Goal: Task Accomplishment & Management: Manage account settings

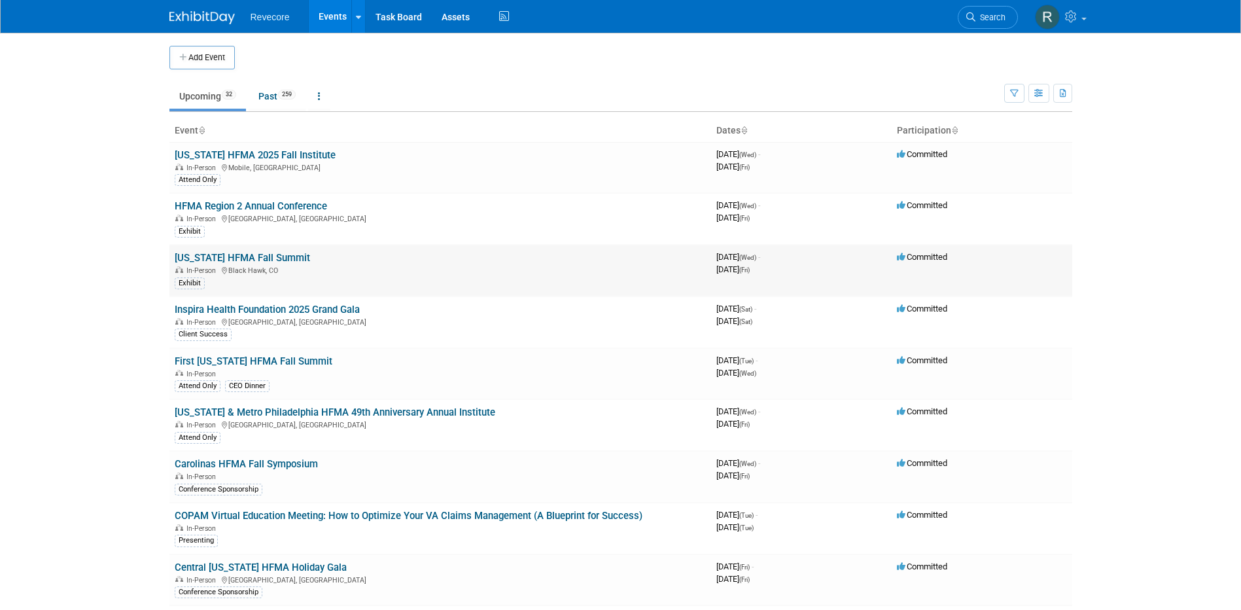
click at [259, 258] on link "[US_STATE] HFMA Fall Summit" at bounding box center [242, 258] width 135 height 12
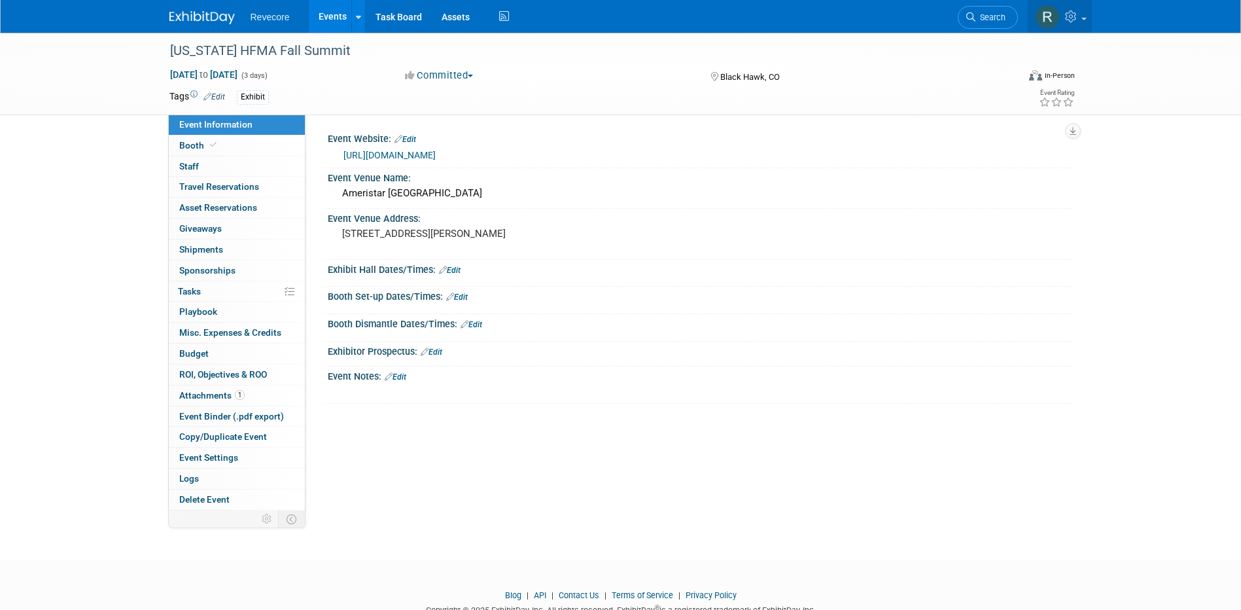
click at [1067, 27] on link at bounding box center [1060, 16] width 64 height 33
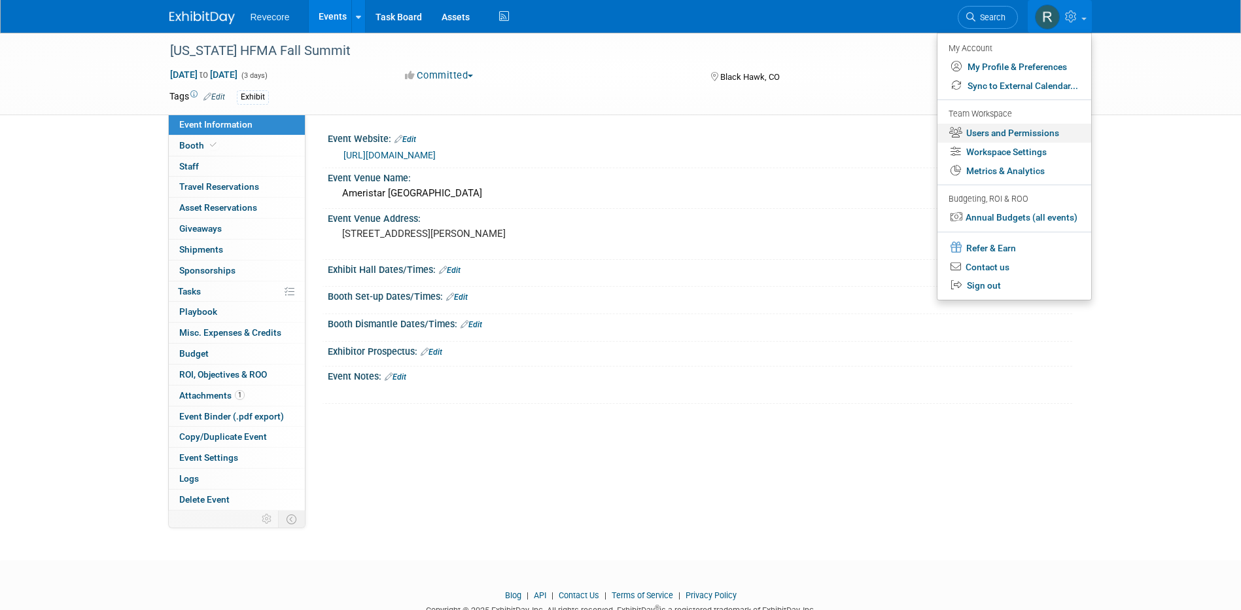
click at [995, 128] on link "Users and Permissions" at bounding box center [1015, 133] width 154 height 19
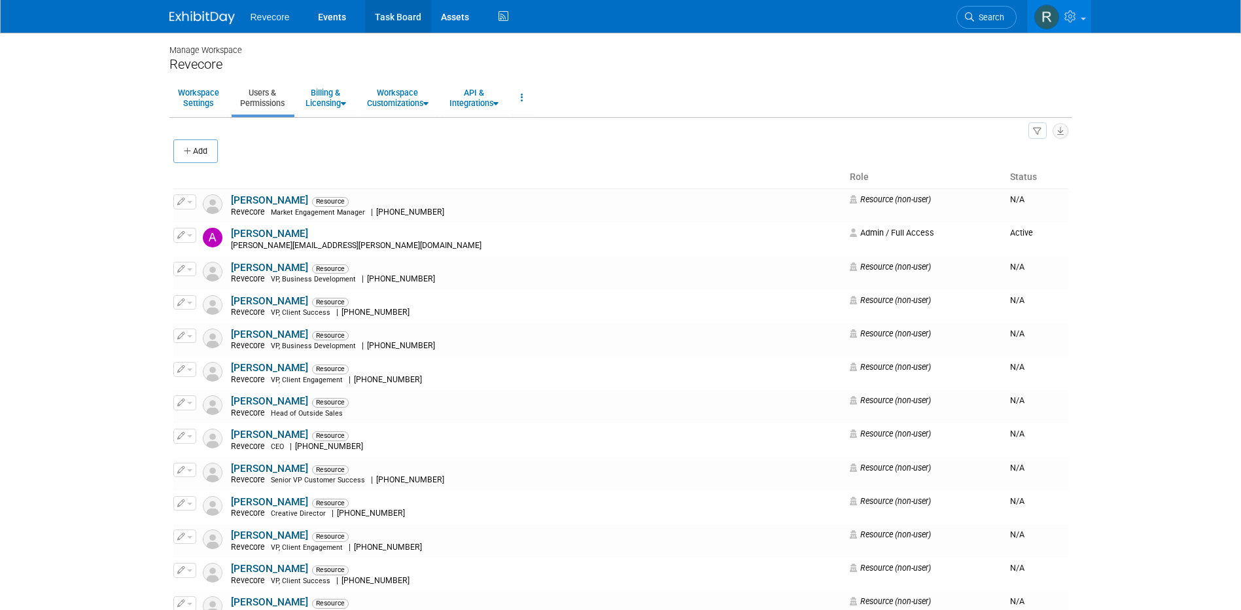
click at [403, 24] on link "Task Board" at bounding box center [398, 16] width 66 height 33
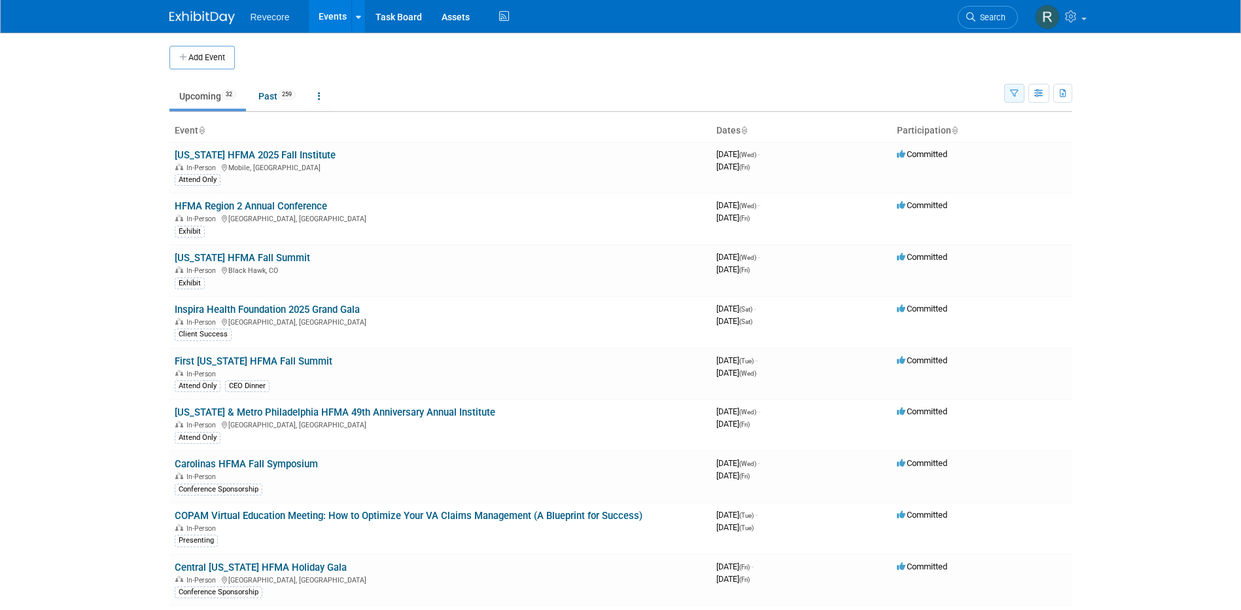
click at [1008, 92] on button "button" at bounding box center [1015, 93] width 20 height 19
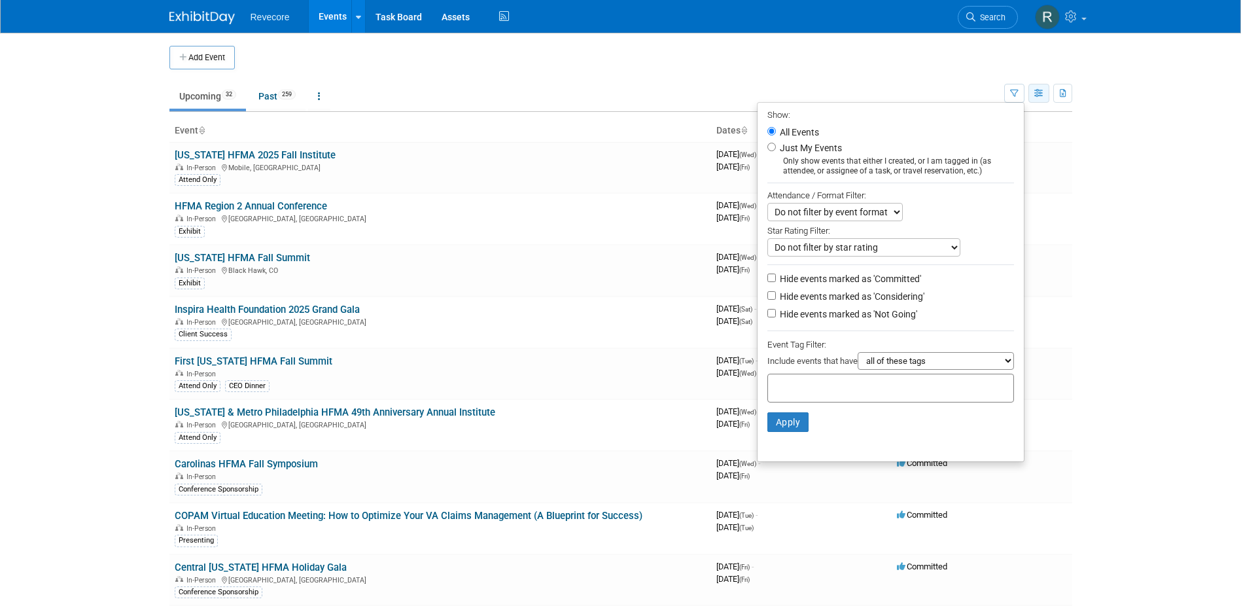
click at [1030, 90] on button "button" at bounding box center [1039, 93] width 21 height 19
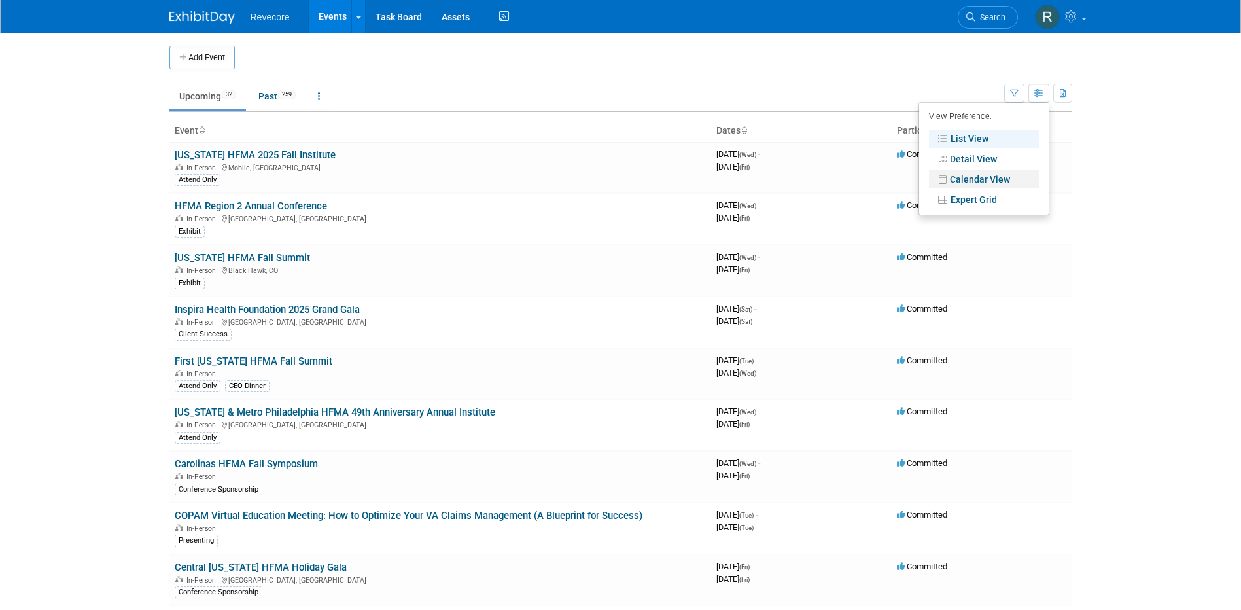
click at [981, 176] on link "Calendar View" at bounding box center [984, 179] width 110 height 18
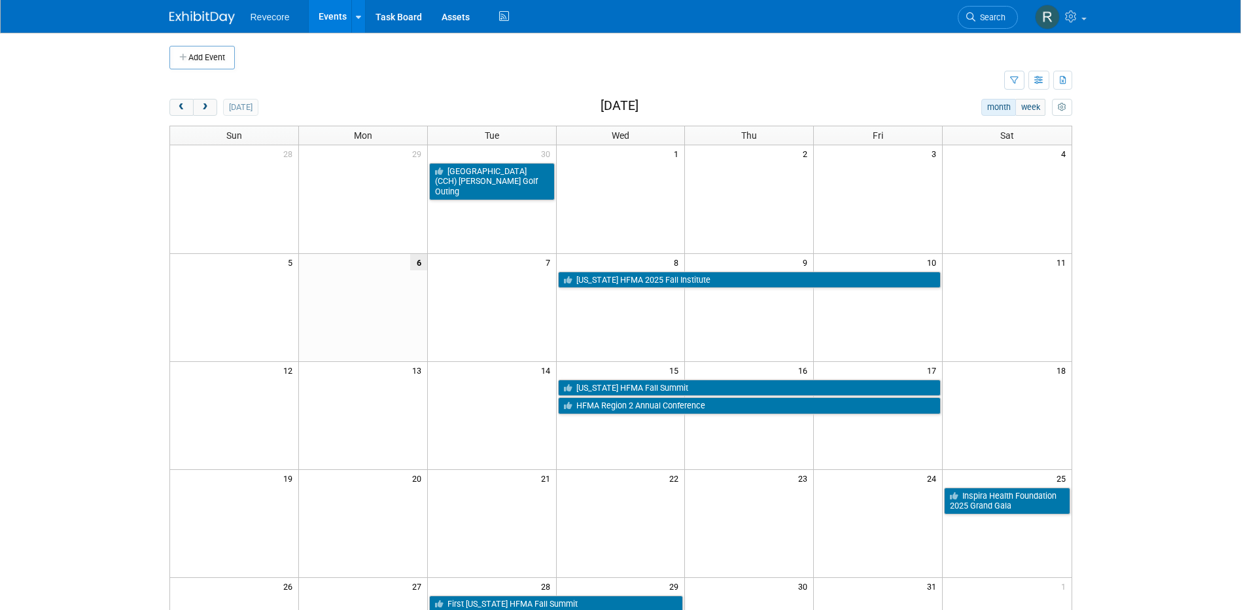
click at [320, 22] on link "Events" at bounding box center [333, 16] width 48 height 33
click at [333, 22] on link "Events" at bounding box center [333, 16] width 48 height 33
click at [1084, 18] on span at bounding box center [1084, 19] width 5 height 3
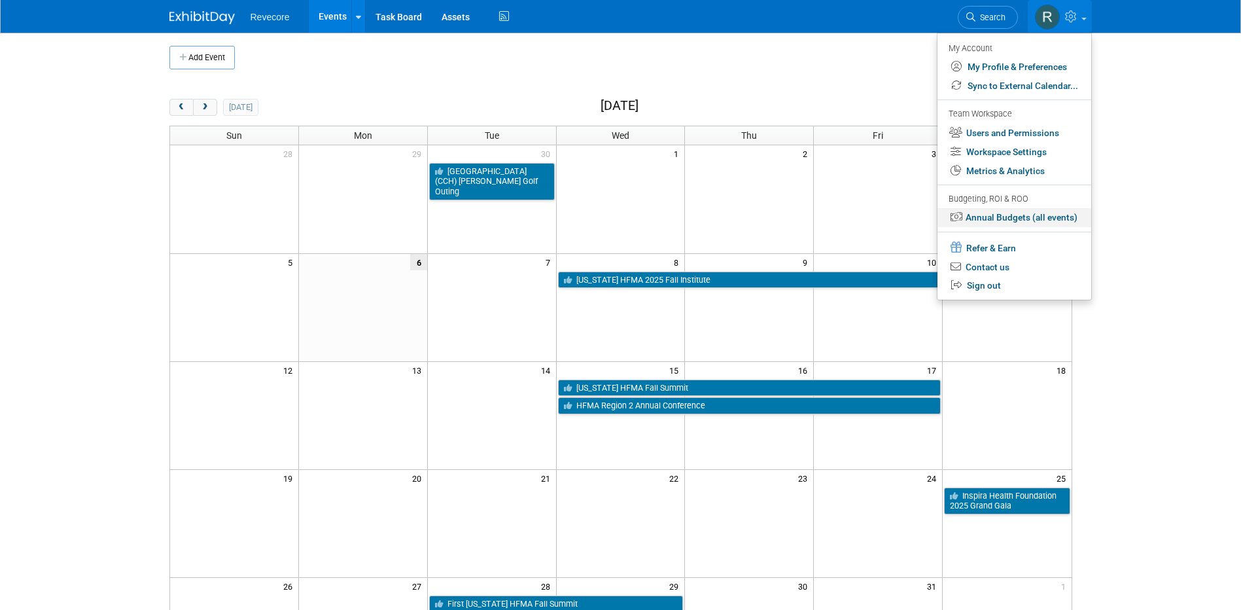
click at [1019, 219] on link "Annual Budgets (all events)" at bounding box center [1015, 217] width 154 height 19
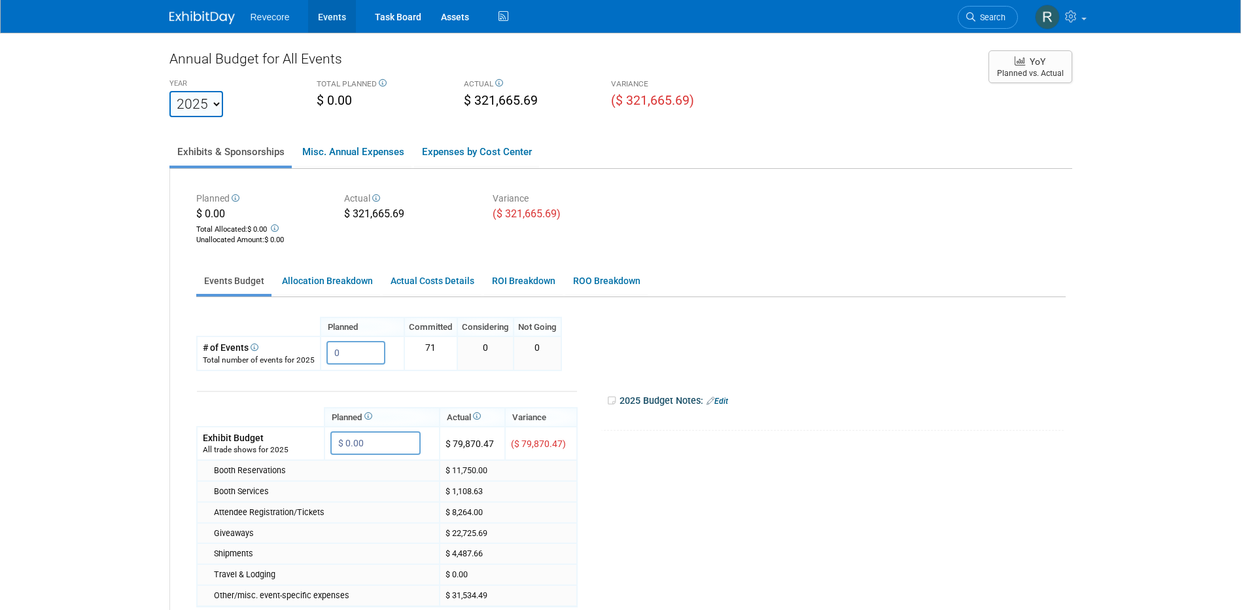
click at [325, 31] on link "Events" at bounding box center [332, 16] width 48 height 33
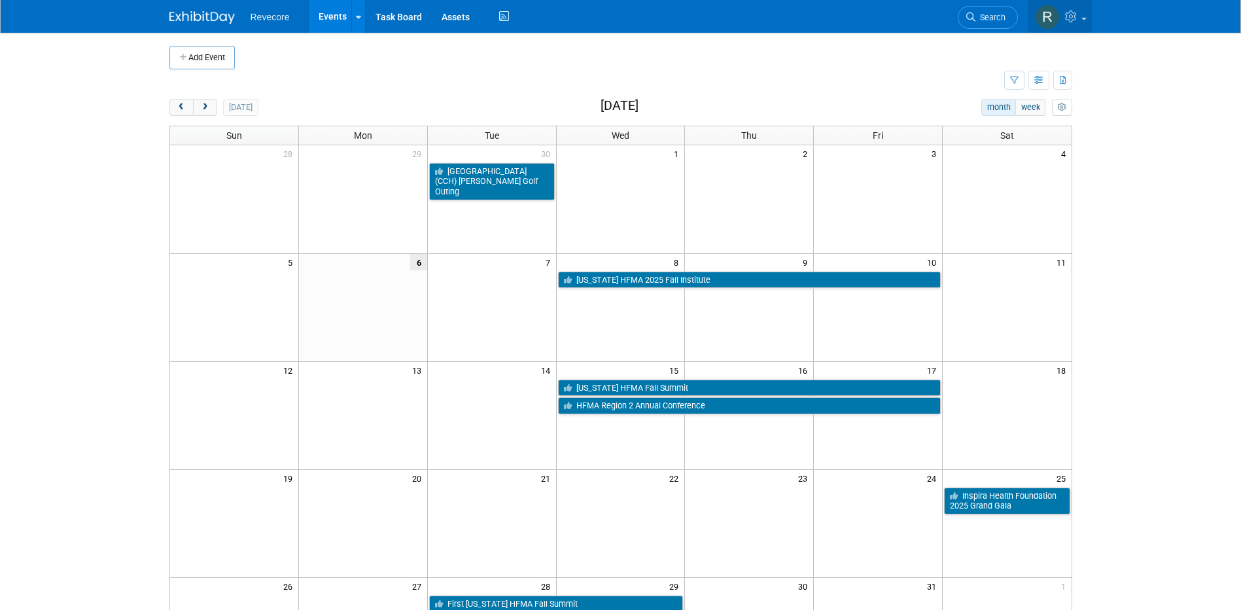
click at [1081, 9] on link at bounding box center [1060, 16] width 64 height 33
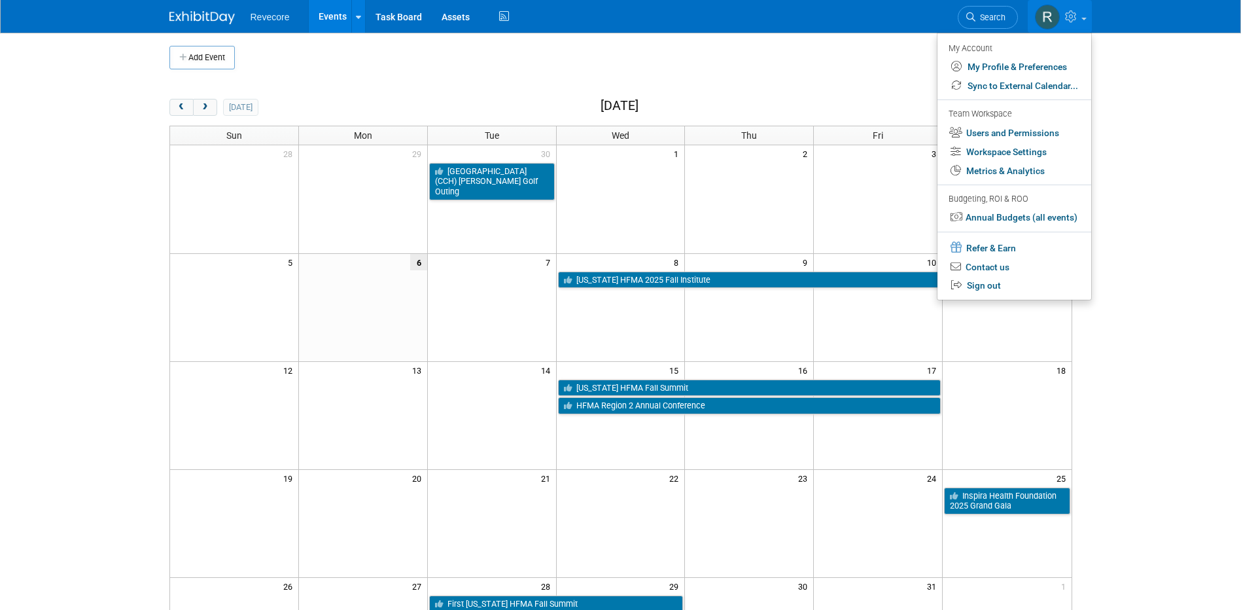
click at [1026, 227] on li at bounding box center [1015, 229] width 154 height 5
click at [1027, 219] on link "Annual Budgets (all events)" at bounding box center [1015, 217] width 154 height 19
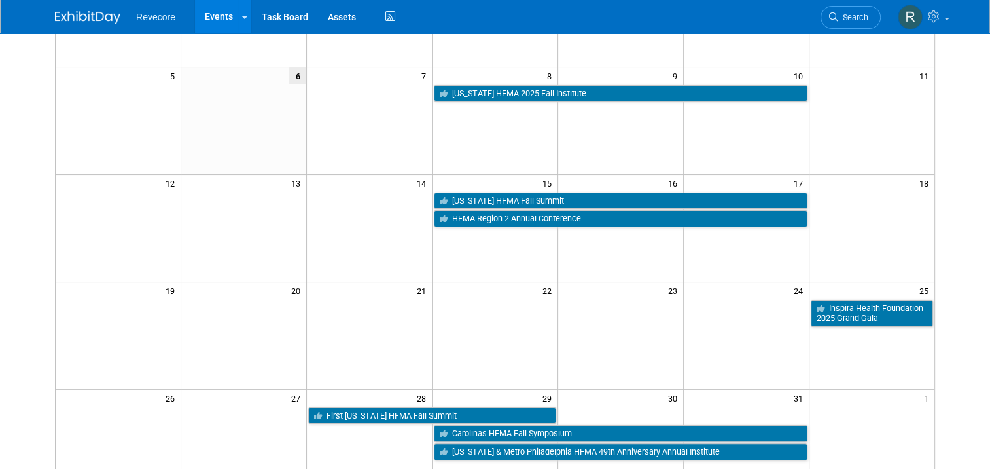
scroll to position [188, 0]
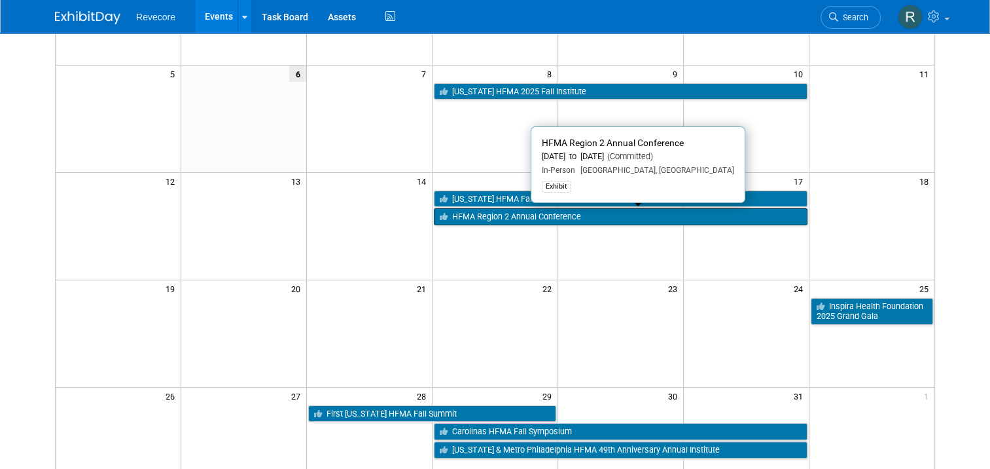
click at [655, 219] on link "HFMA Region 2 Annual Conference" at bounding box center [621, 216] width 374 height 17
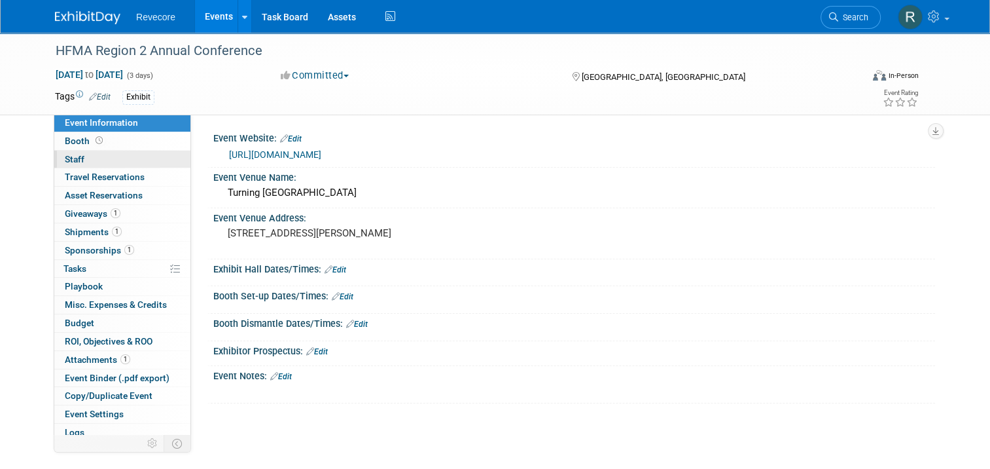
click at [114, 165] on link "0 Staff 0" at bounding box center [122, 160] width 136 height 18
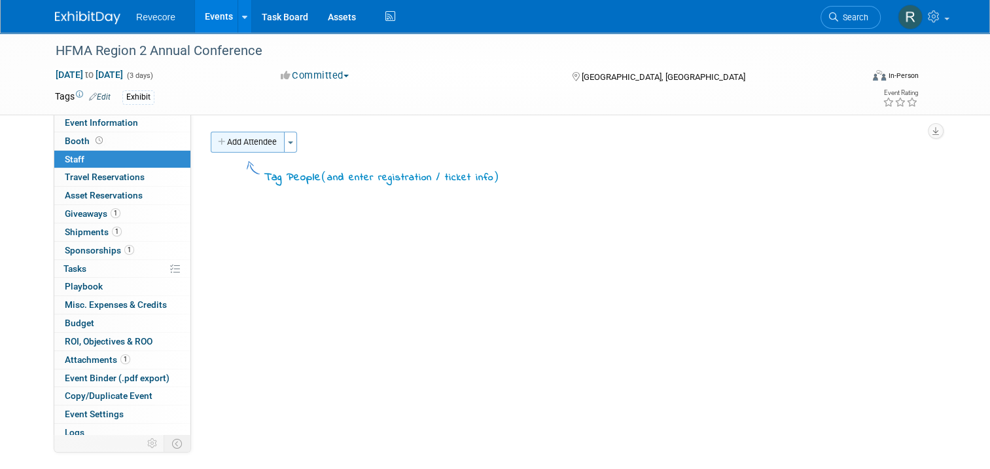
click at [232, 141] on button "Add Attendee" at bounding box center [248, 142] width 74 height 21
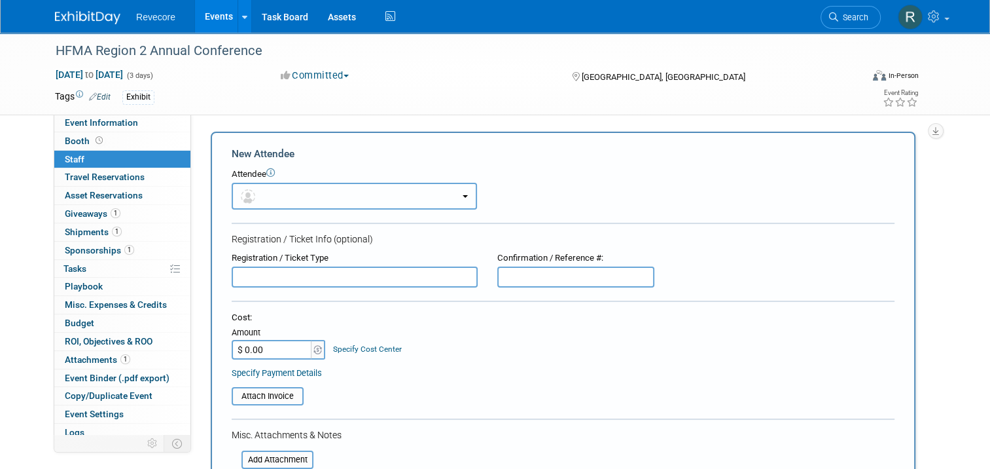
click at [301, 183] on button "button" at bounding box center [354, 196] width 245 height 27
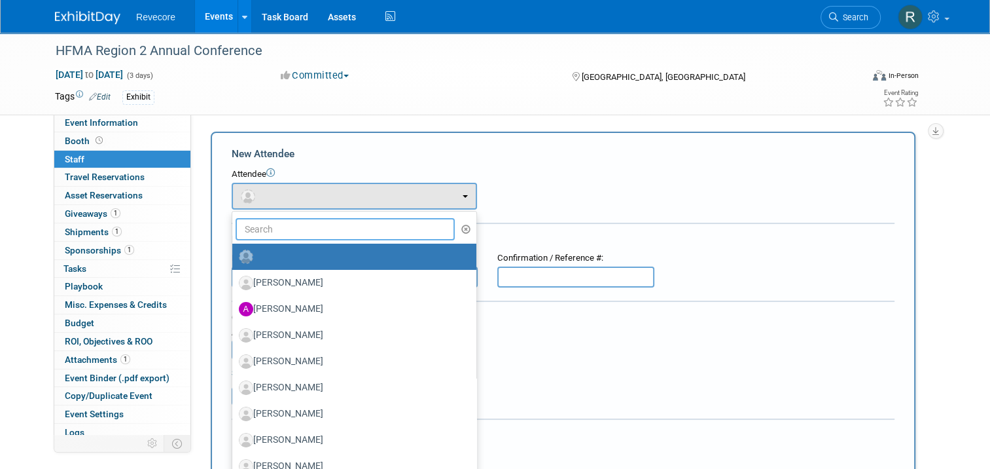
click at [293, 225] on input "text" at bounding box center [345, 229] width 219 height 22
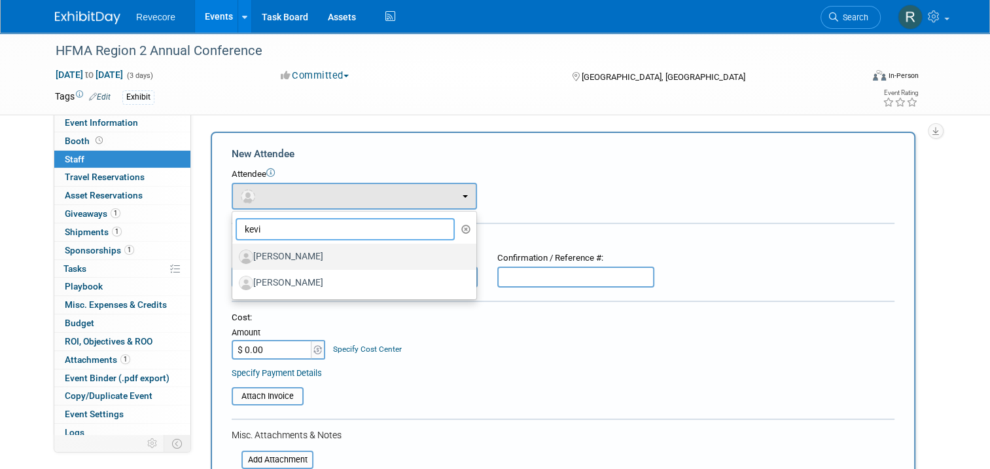
type input "kevi"
click at [285, 247] on label "[PERSON_NAME]" at bounding box center [351, 256] width 224 height 21
click at [234, 251] on input "[PERSON_NAME]" at bounding box center [230, 255] width 9 height 9
select select "70c883f5-c502-4aef-ac33-7d088e4fa1d4"
select select "4"
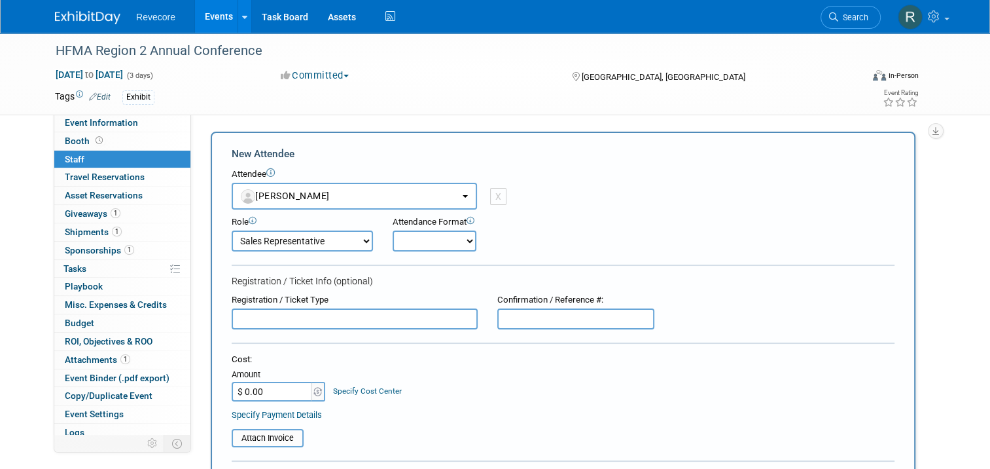
scroll to position [126, 0]
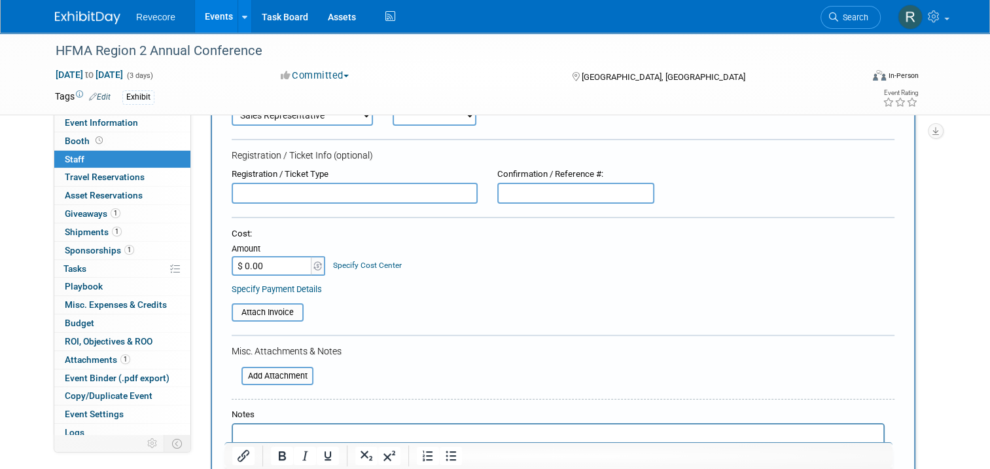
click at [266, 257] on input "$ 0.00" at bounding box center [273, 266] width 82 height 20
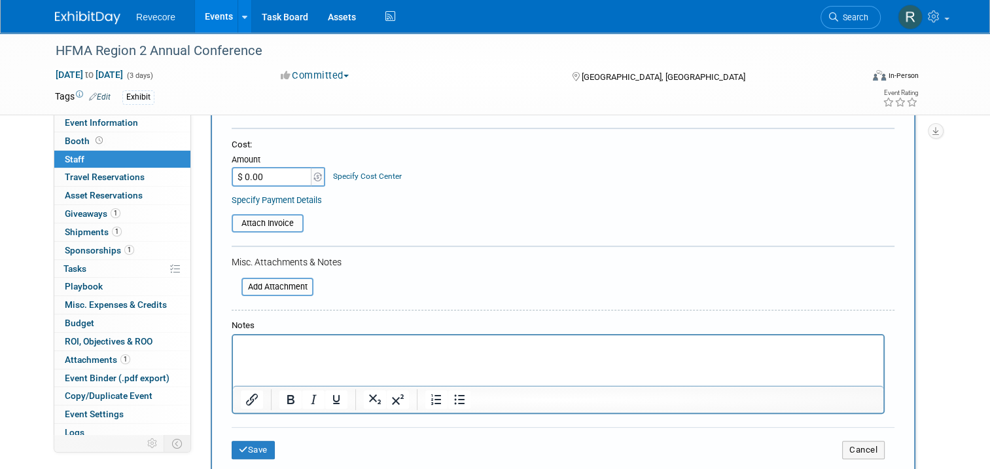
scroll to position [222, 0]
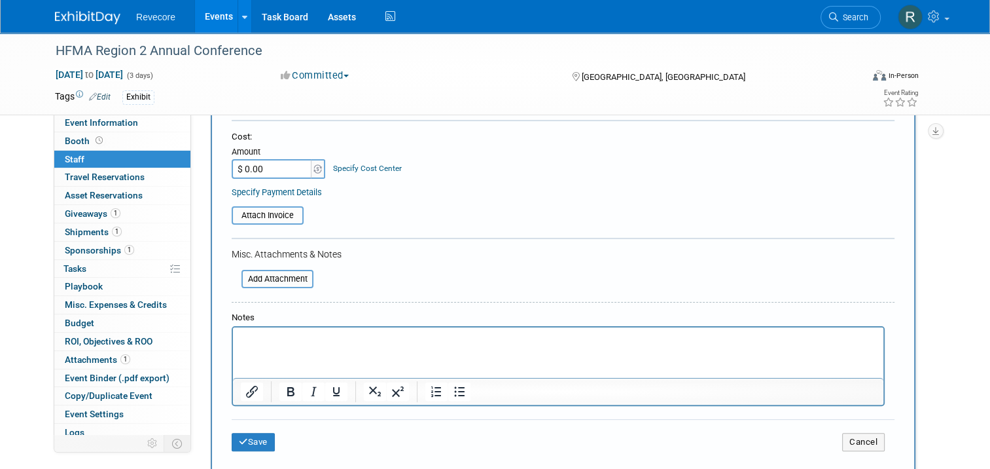
click at [315, 346] on html at bounding box center [558, 336] width 650 height 18
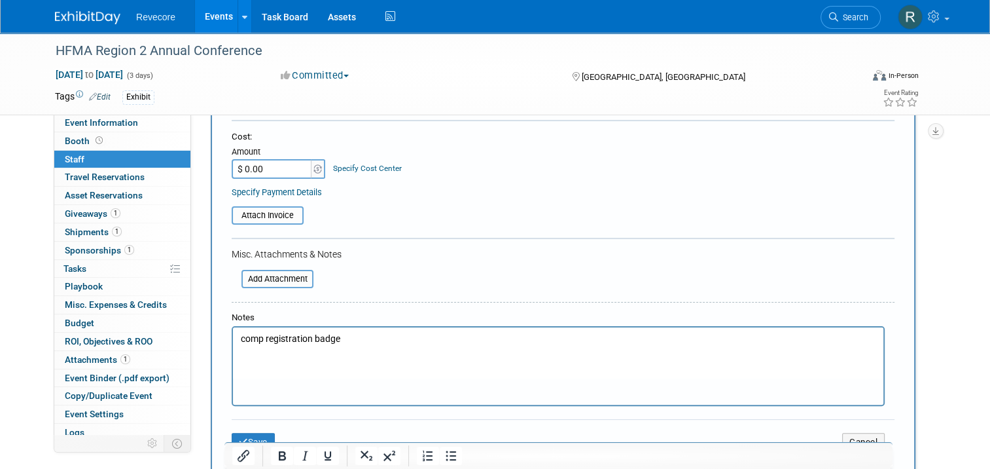
scroll to position [225, 0]
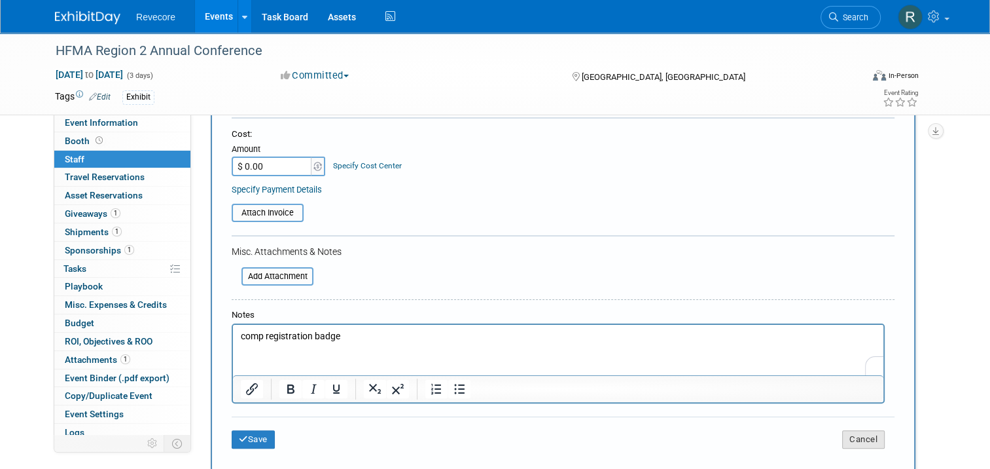
click at [871, 433] on button "Cancel" at bounding box center [863, 439] width 43 height 18
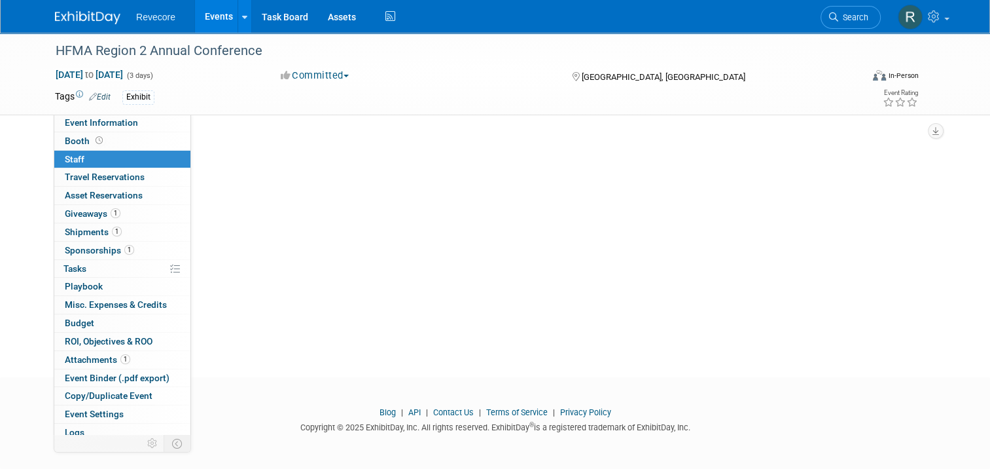
scroll to position [0, 0]
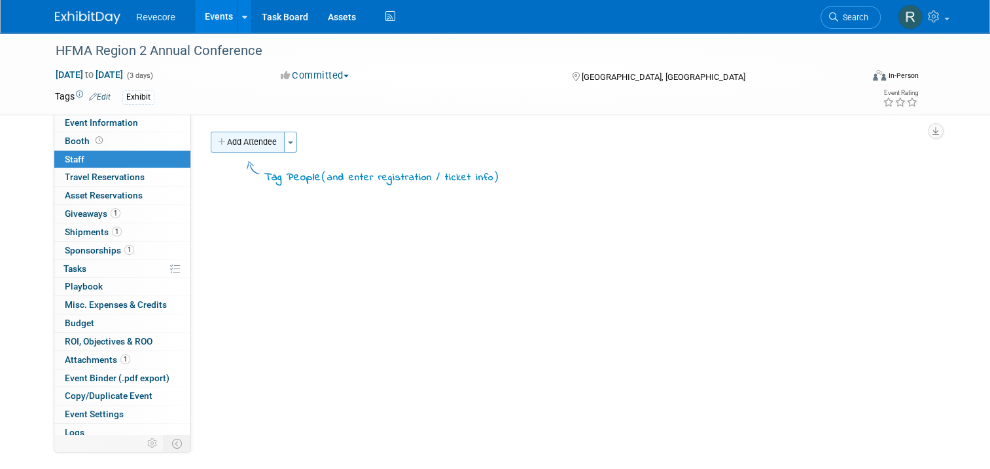
click at [243, 134] on button "Add Attendee" at bounding box center [248, 142] width 74 height 21
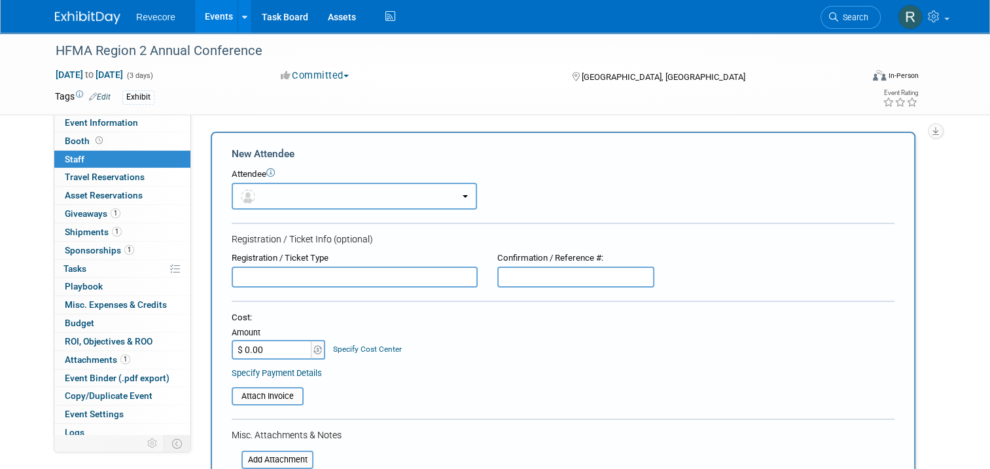
click at [246, 191] on span "button" at bounding box center [250, 195] width 19 height 10
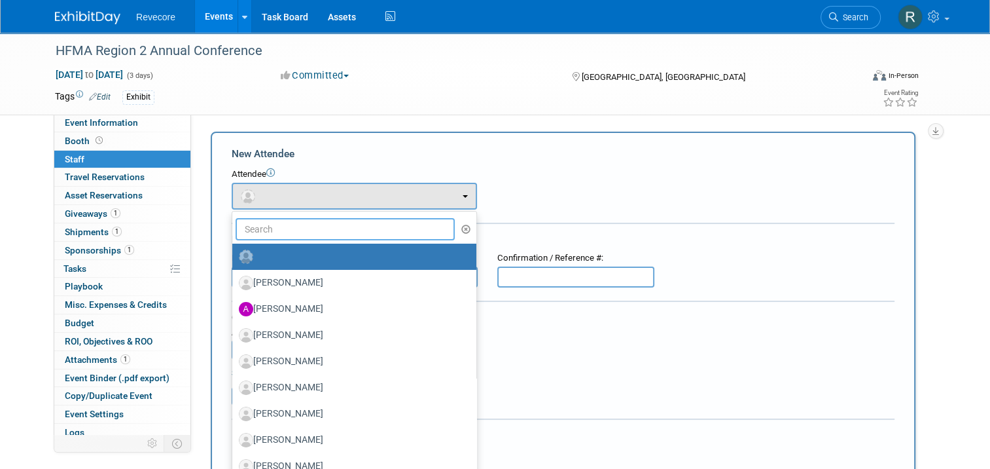
click at [257, 230] on input "text" at bounding box center [345, 229] width 219 height 22
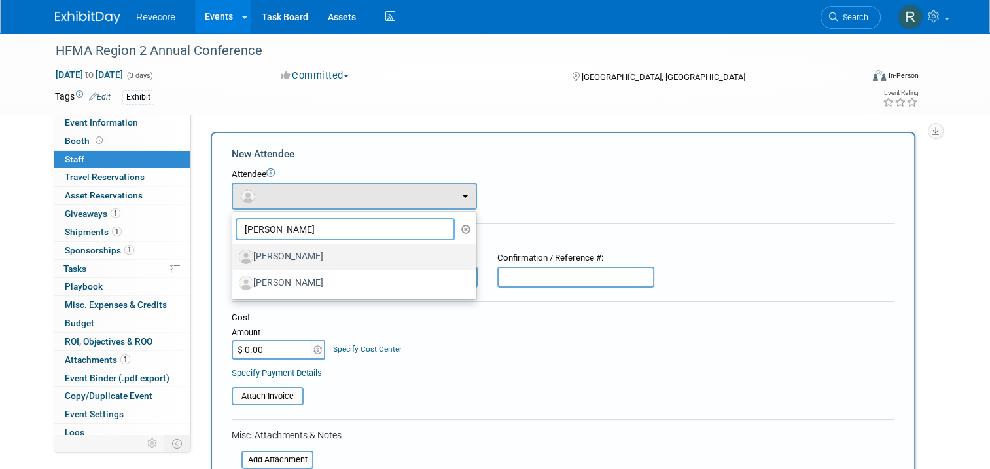
type input "kevin"
click at [270, 257] on label "[PERSON_NAME]" at bounding box center [351, 256] width 224 height 21
click at [234, 257] on input "Kevin Wert" at bounding box center [230, 255] width 9 height 9
select select "70c883f5-c502-4aef-ac33-7d088e4fa1d4"
select select "4"
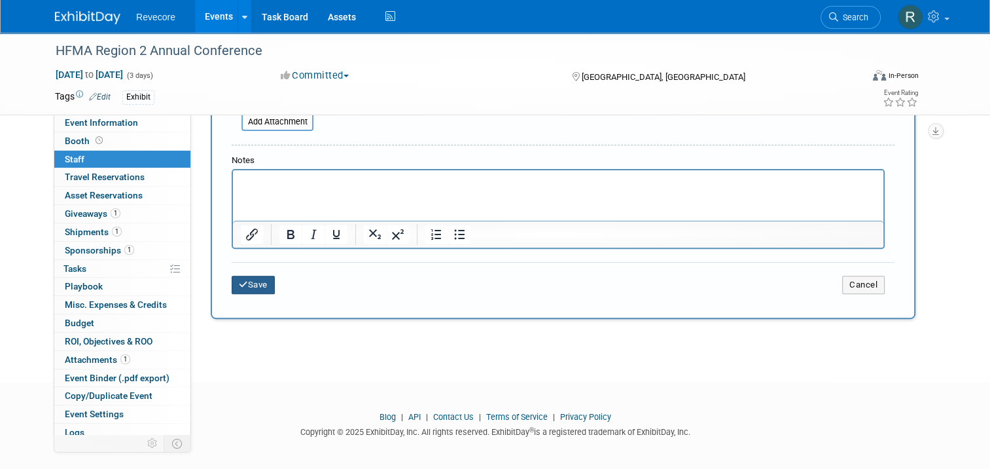
click at [248, 276] on button "Save" at bounding box center [253, 285] width 43 height 18
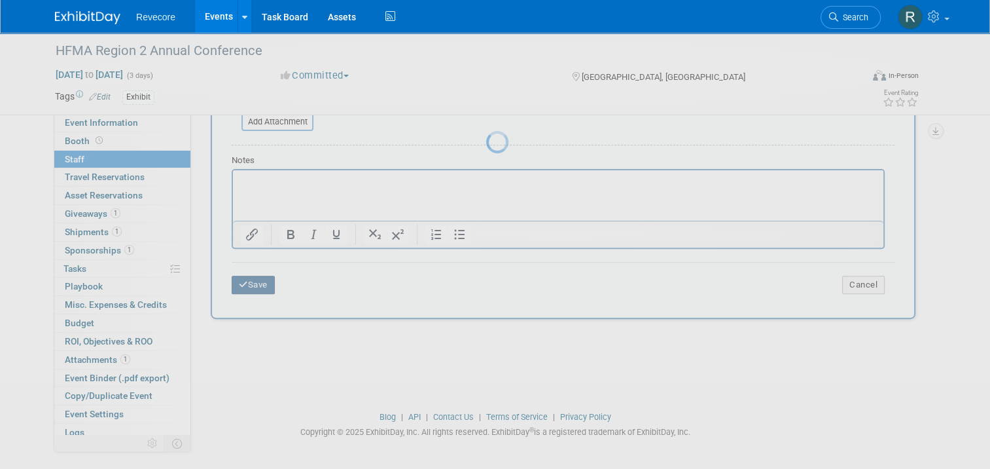
scroll to position [130, 0]
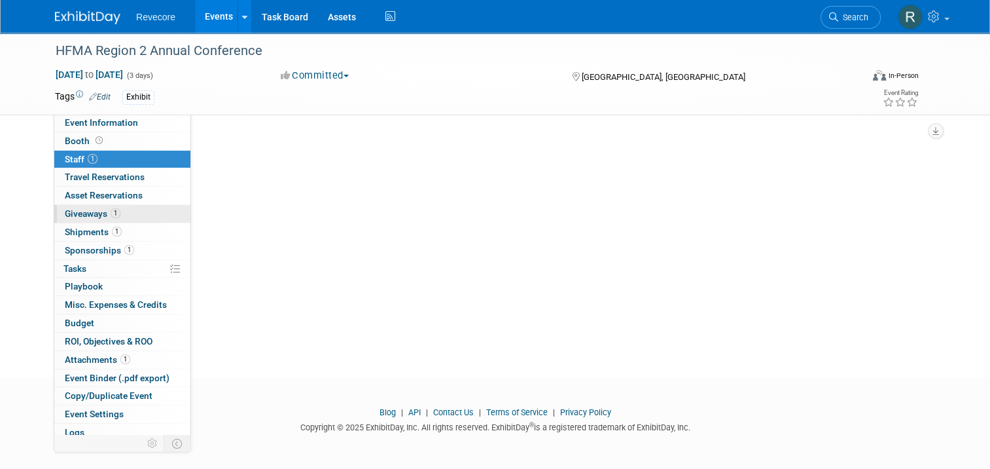
click at [113, 214] on link "1 Giveaways 1" at bounding box center [122, 214] width 136 height 18
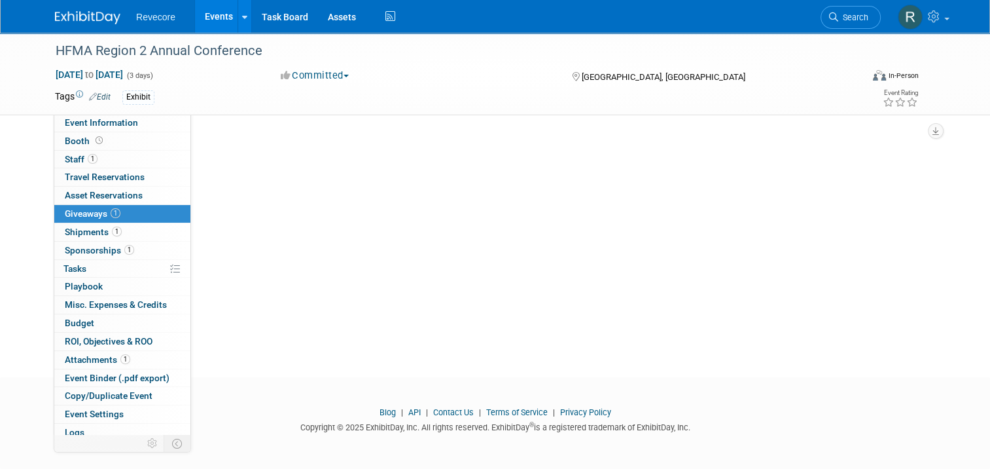
scroll to position [0, 0]
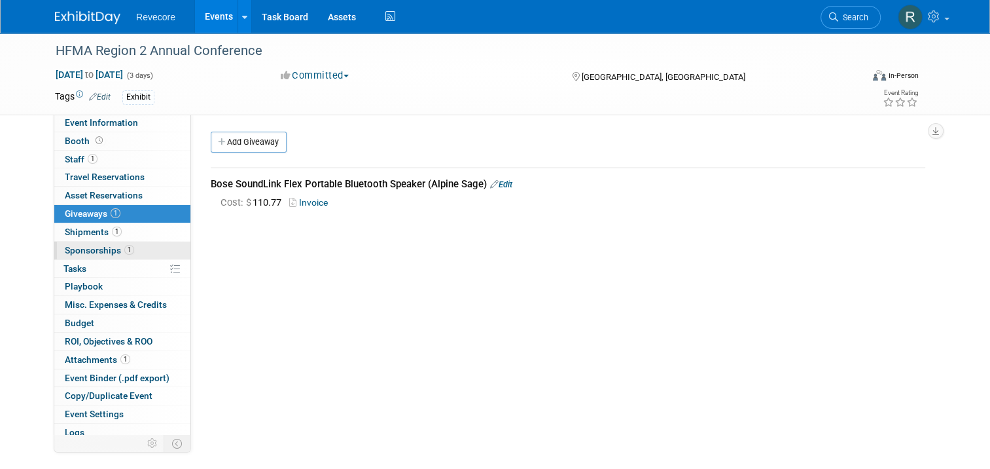
click at [128, 245] on link "1 Sponsorships 1" at bounding box center [122, 250] width 136 height 18
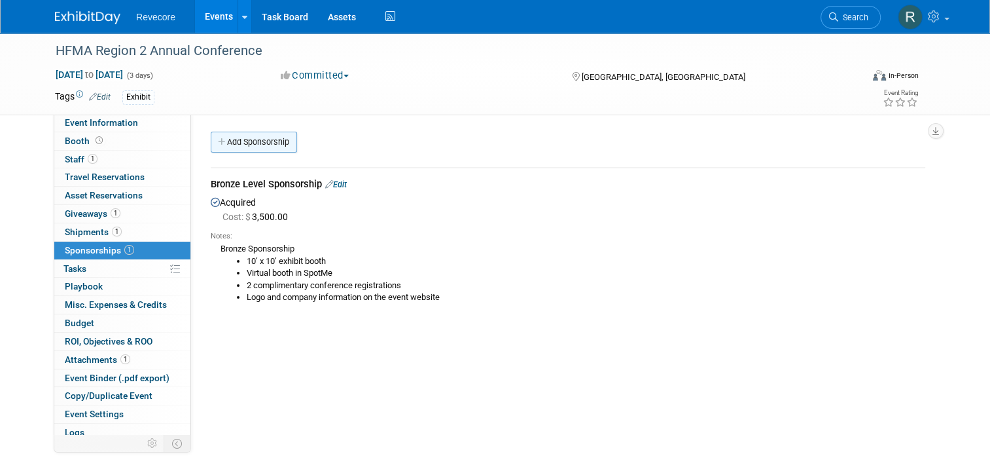
click at [255, 149] on link "Add Sponsorship" at bounding box center [254, 142] width 86 height 21
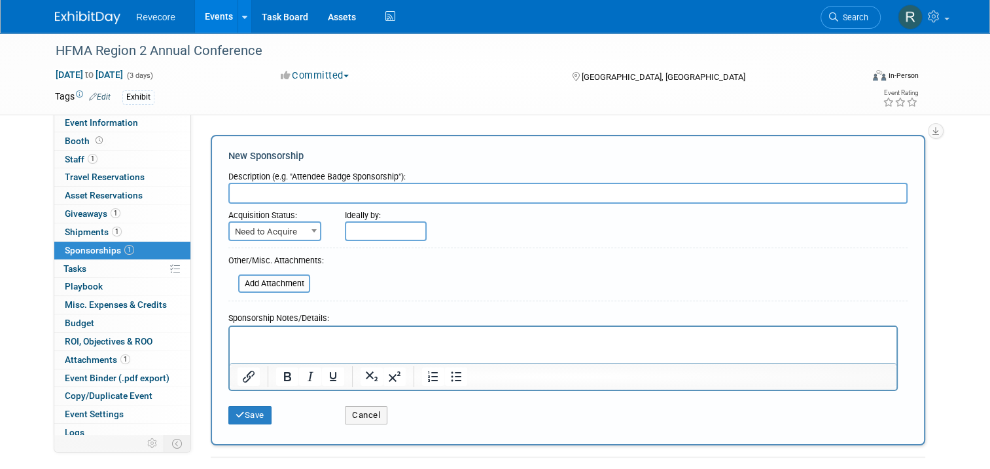
click at [266, 194] on input "text" at bounding box center [567, 193] width 679 height 21
click at [451, 195] on input "text" at bounding box center [567, 193] width 679 height 21
click at [368, 416] on button "Cancel" at bounding box center [366, 415] width 43 height 18
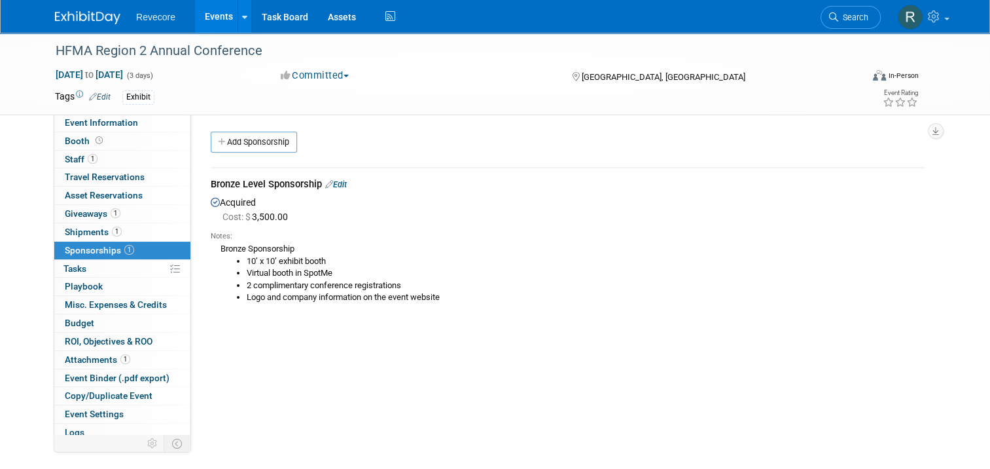
click at [221, 22] on link "Events" at bounding box center [219, 16] width 48 height 33
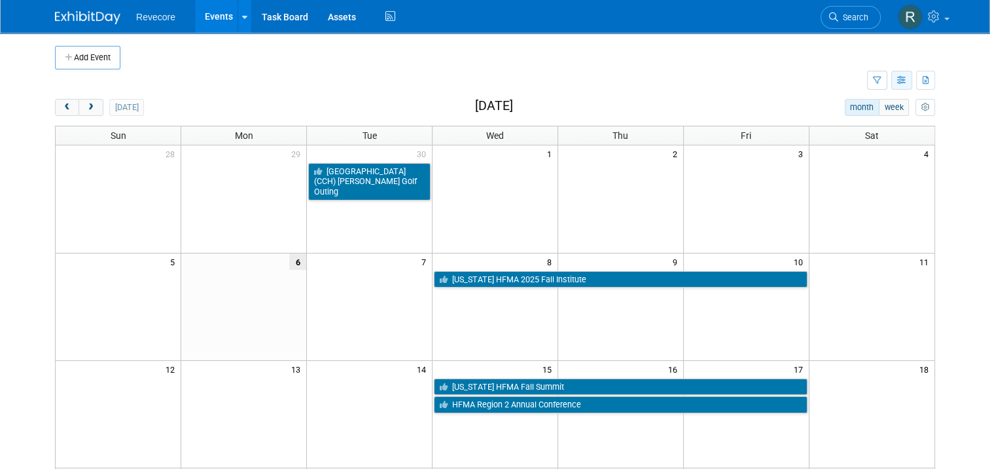
click at [900, 86] on button "button" at bounding box center [901, 80] width 21 height 19
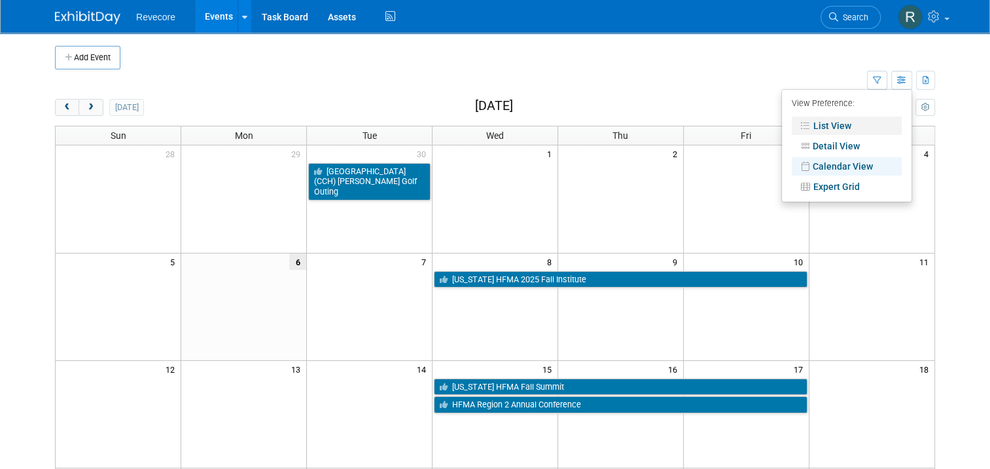
click at [829, 124] on link "List View" at bounding box center [847, 125] width 110 height 18
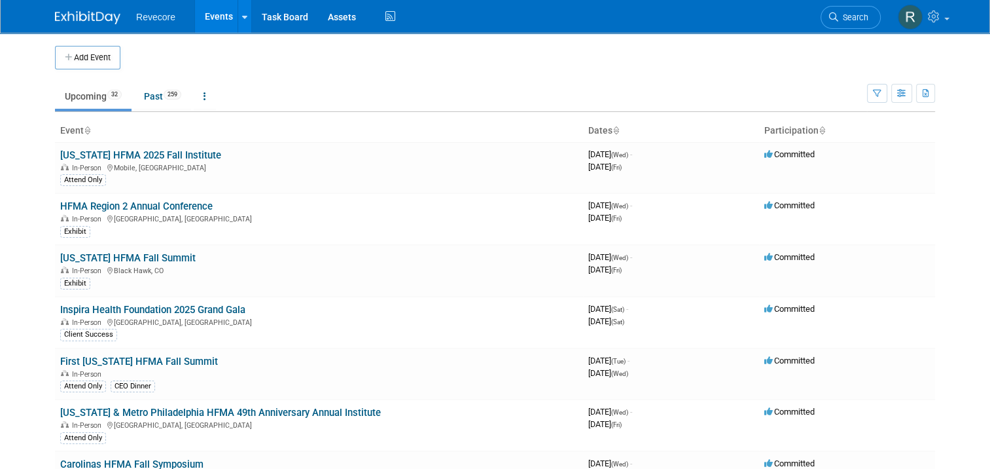
drag, startPoint x: 88, startPoint y: 62, endPoint x: 209, endPoint y: 67, distance: 121.8
click at [209, 67] on tr "Add Event" at bounding box center [495, 58] width 880 height 24
click at [145, 257] on link "[US_STATE] HFMA Fall Summit" at bounding box center [127, 258] width 135 height 12
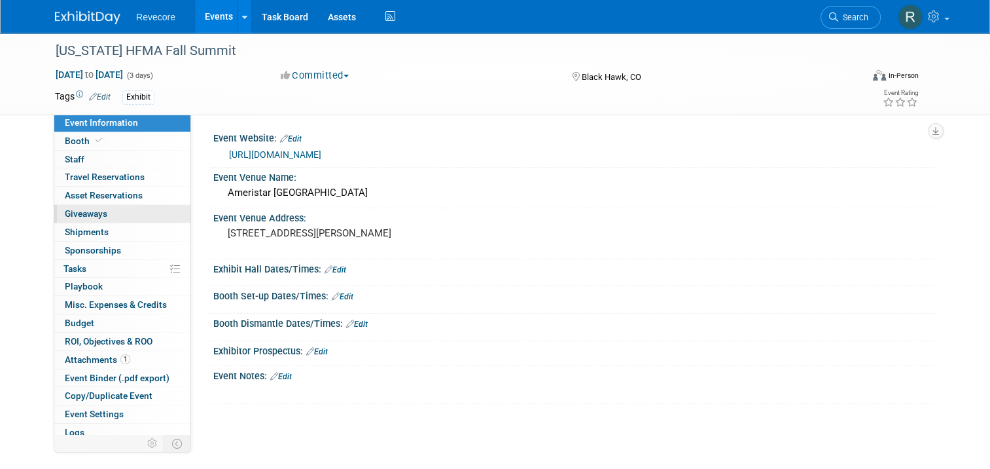
click at [128, 211] on link "0 Giveaways 0" at bounding box center [122, 214] width 136 height 18
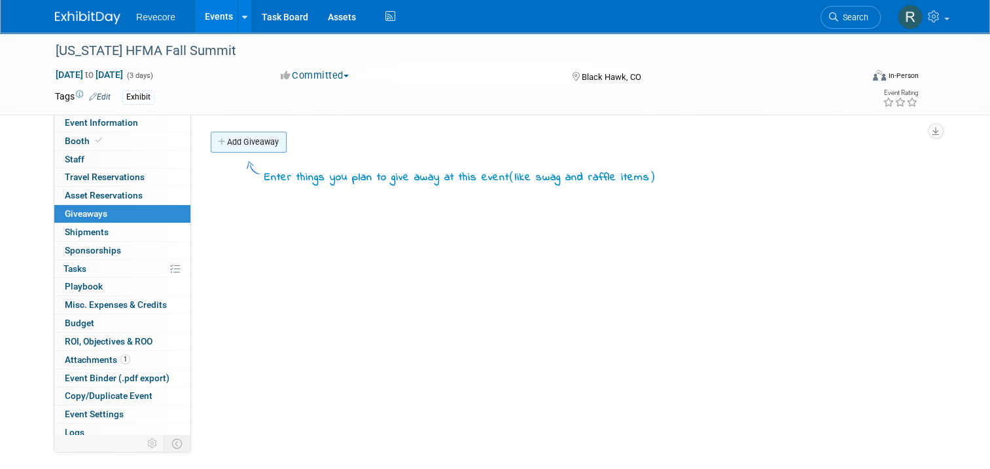
click at [260, 134] on link "Add Giveaway" at bounding box center [249, 142] width 76 height 21
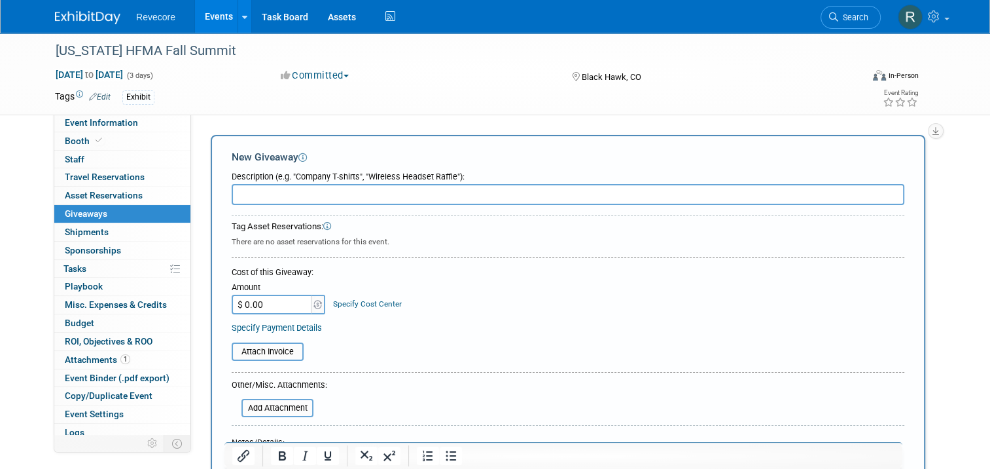
click at [428, 190] on input "text" at bounding box center [568, 194] width 673 height 21
paste input "Bose SoundLink Micro Bluetooth Speaker: Sm"
type input "Bose SoundLink Micro Bluetooth Speaker"
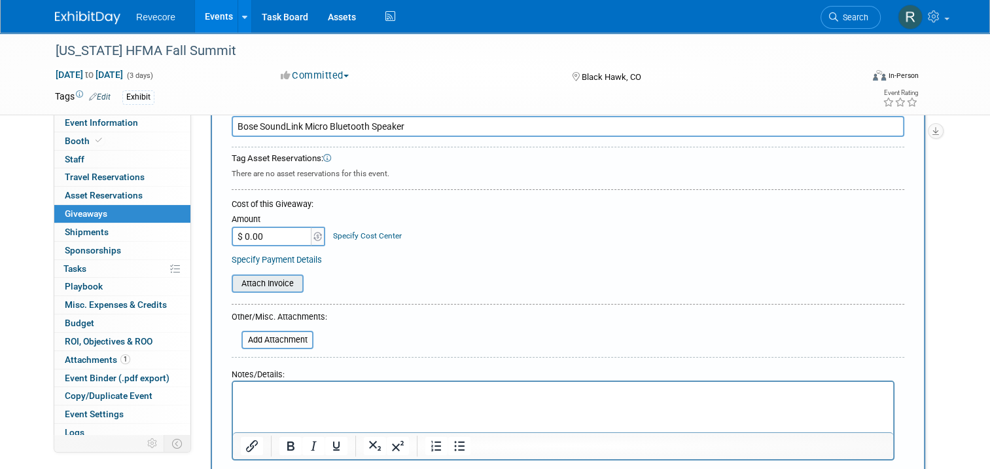
scroll to position [65, 0]
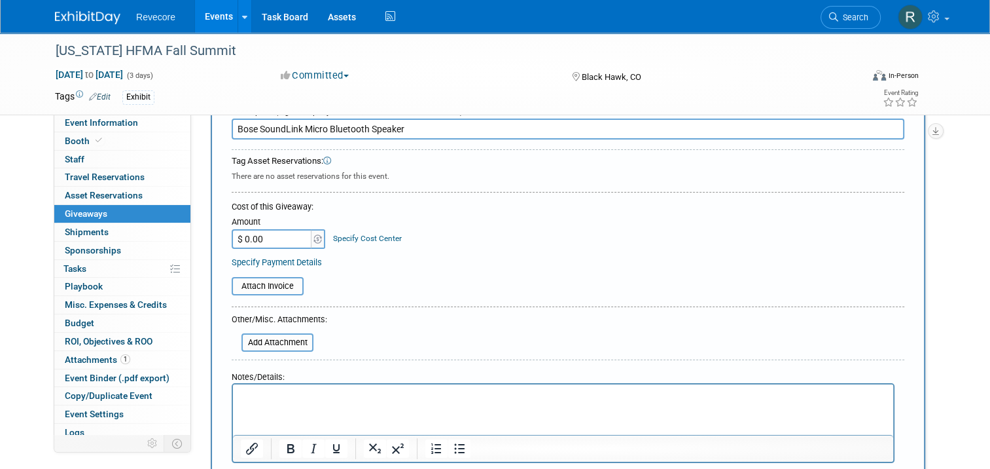
click at [266, 239] on input "$ 0.00" at bounding box center [273, 239] width 82 height 20
type input "$ 143.11"
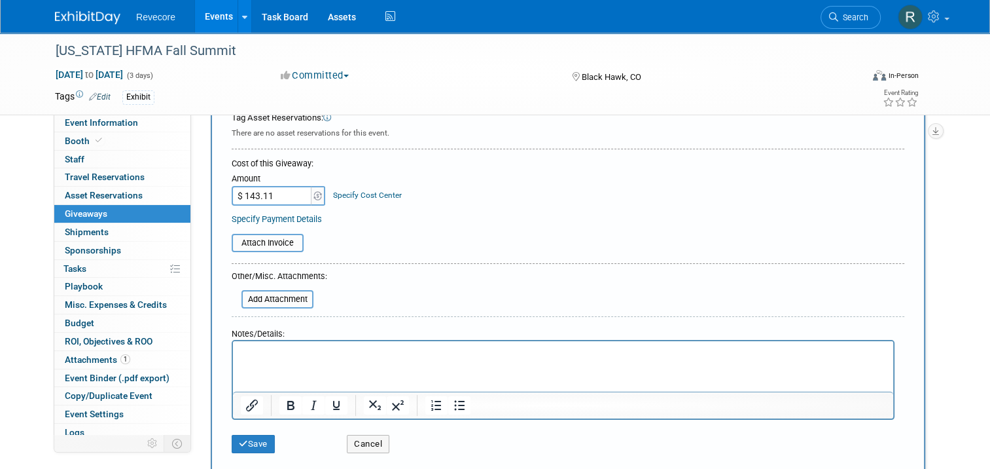
scroll to position [196, 0]
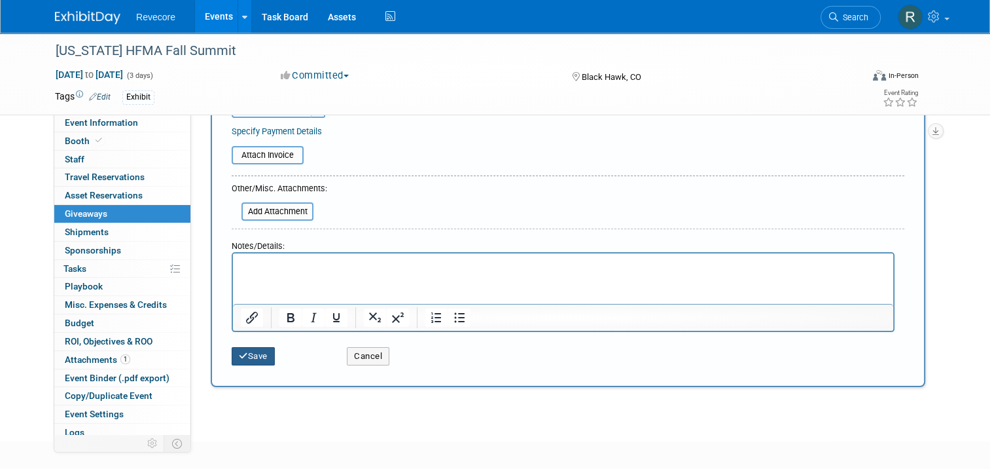
drag, startPoint x: 255, startPoint y: 355, endPoint x: 437, endPoint y: 243, distance: 214.1
click at [437, 243] on form "Description (e.g. "Company T-shirts", "Wireless Headset Raffle"): Bose SoundLin…" at bounding box center [568, 170] width 673 height 403
click at [285, 157] on input "file" at bounding box center [225, 155] width 156 height 16
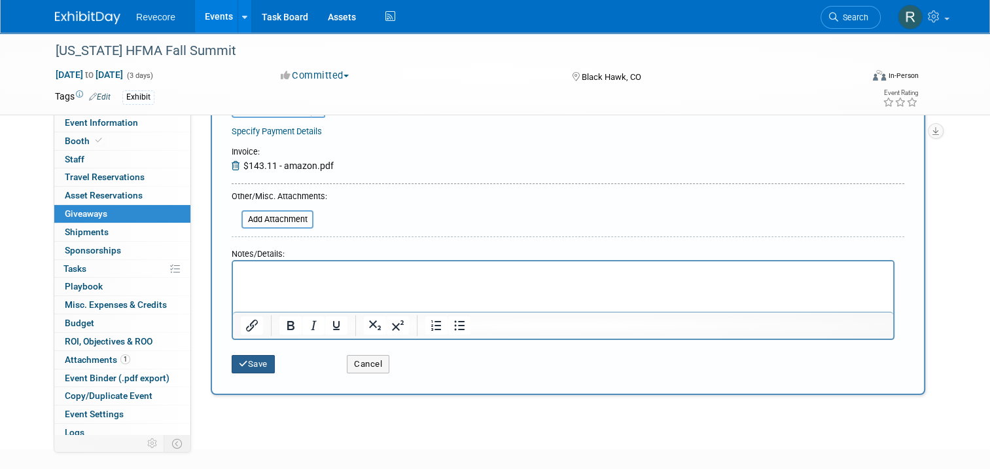
click at [253, 359] on button "Save" at bounding box center [253, 364] width 43 height 18
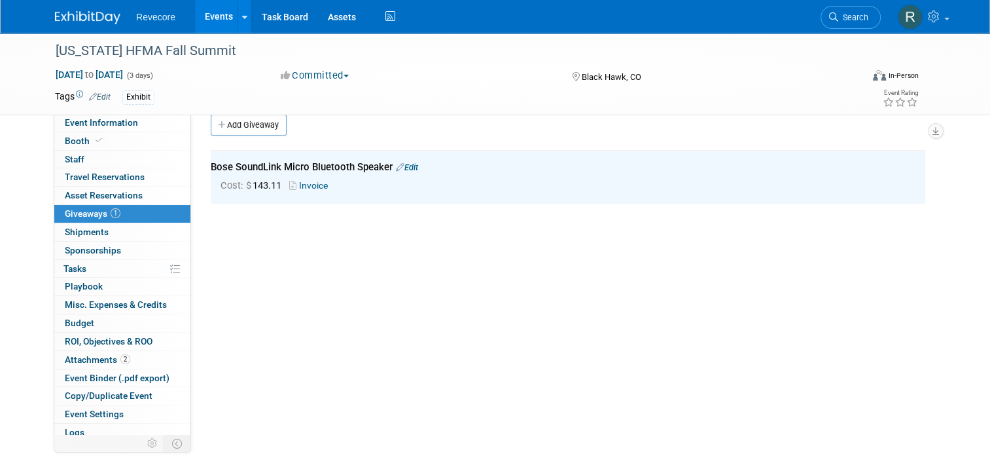
scroll to position [0, 0]
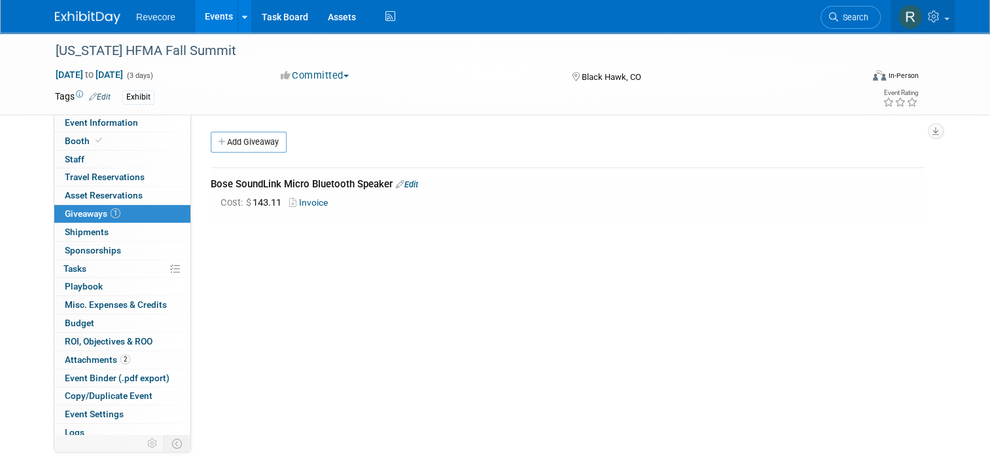
click at [952, 26] on link at bounding box center [923, 16] width 64 height 33
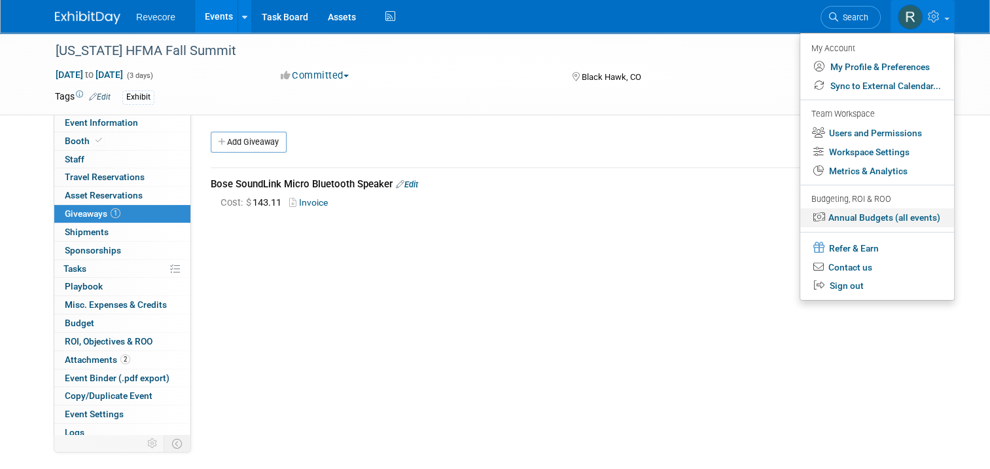
click at [927, 216] on link "Annual Budgets (all events)" at bounding box center [877, 217] width 154 height 19
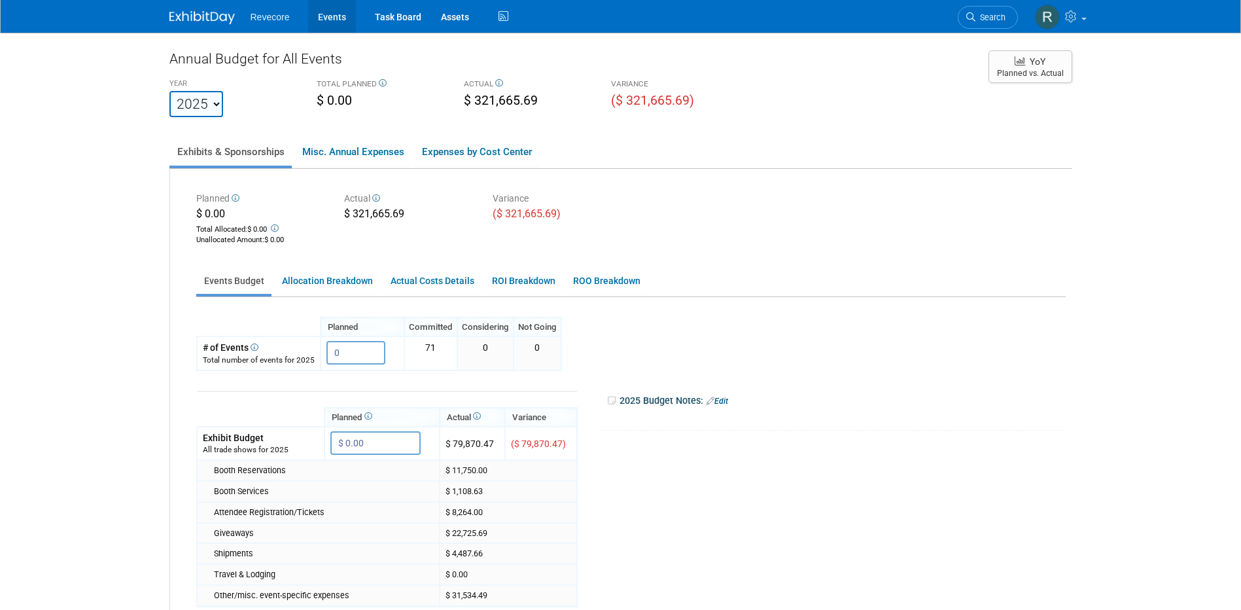
click at [335, 20] on link "Events" at bounding box center [332, 16] width 48 height 33
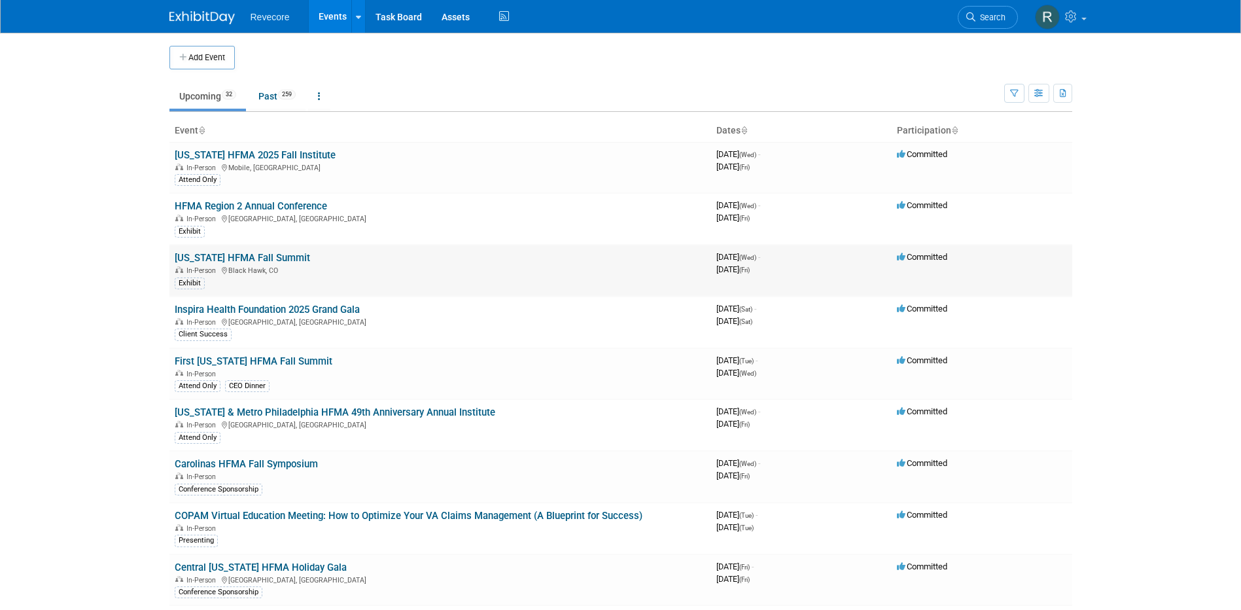
click at [262, 255] on link "[US_STATE] HFMA Fall Summit" at bounding box center [242, 258] width 135 height 12
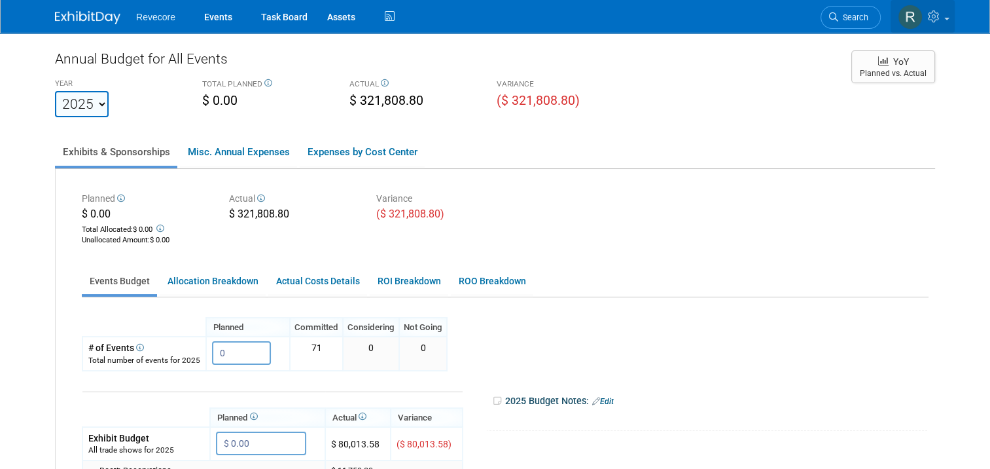
click at [955, 29] on link at bounding box center [923, 16] width 64 height 33
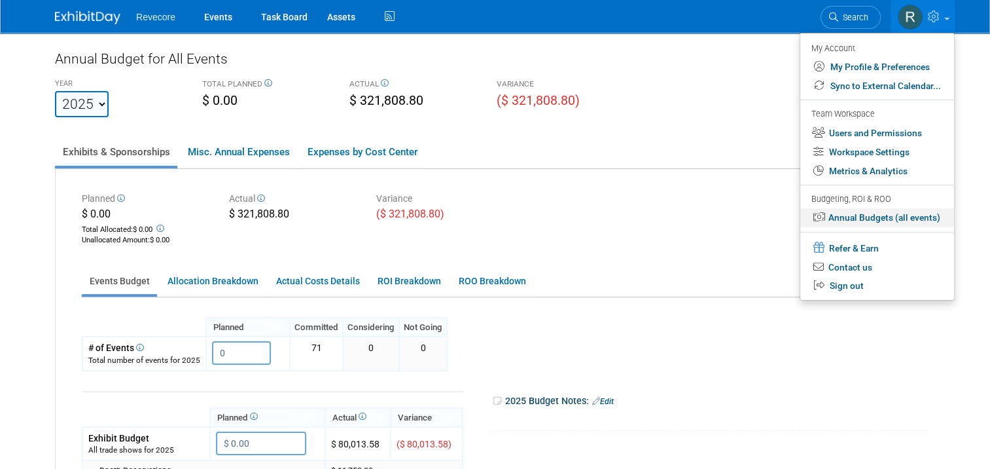
click at [908, 214] on link "Annual Budgets (all events)" at bounding box center [877, 217] width 154 height 19
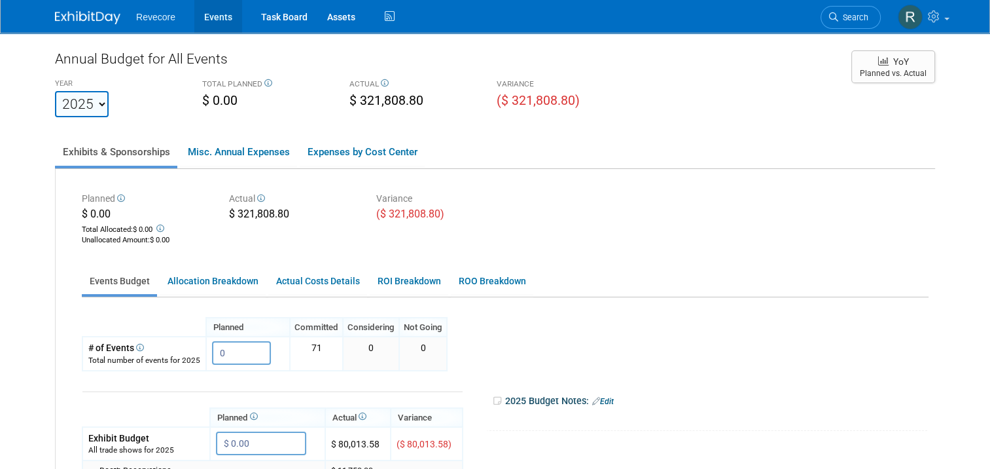
click at [204, 26] on link "Events" at bounding box center [218, 16] width 48 height 33
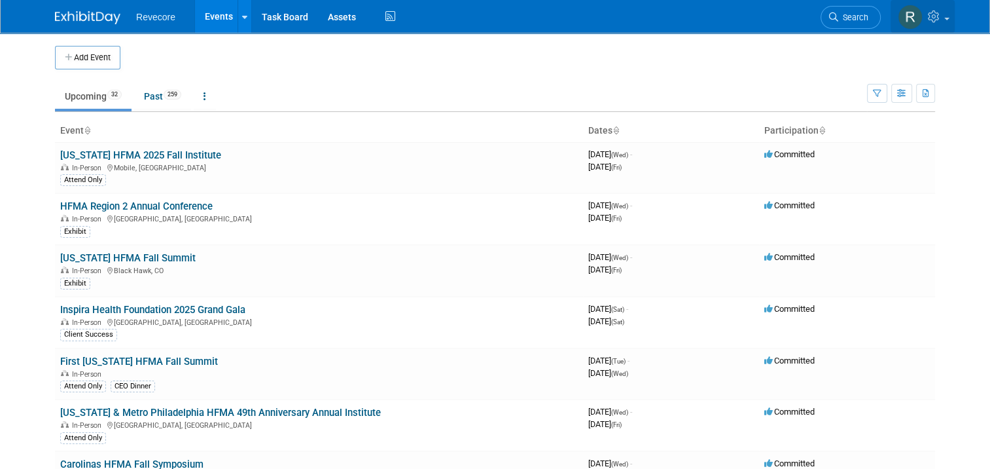
click at [943, 16] on icon at bounding box center [935, 16] width 15 height 12
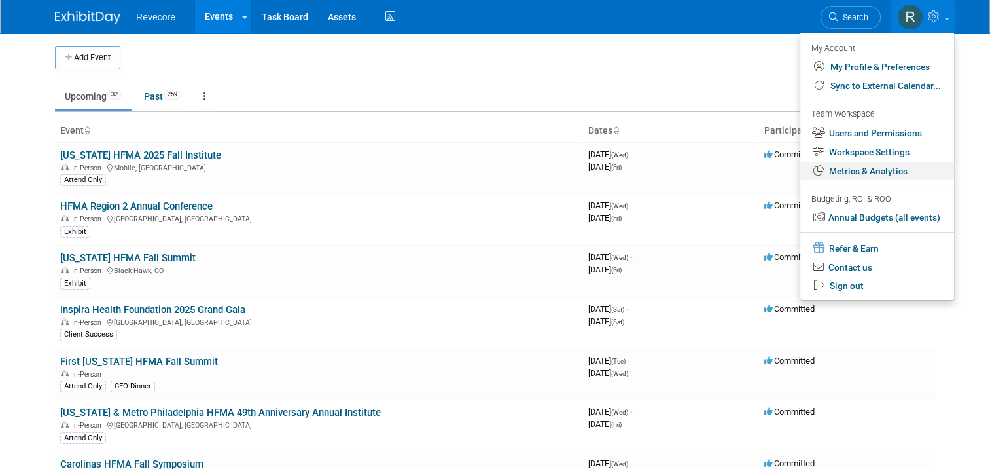
click at [892, 171] on link "Metrics & Analytics" at bounding box center [877, 171] width 154 height 19
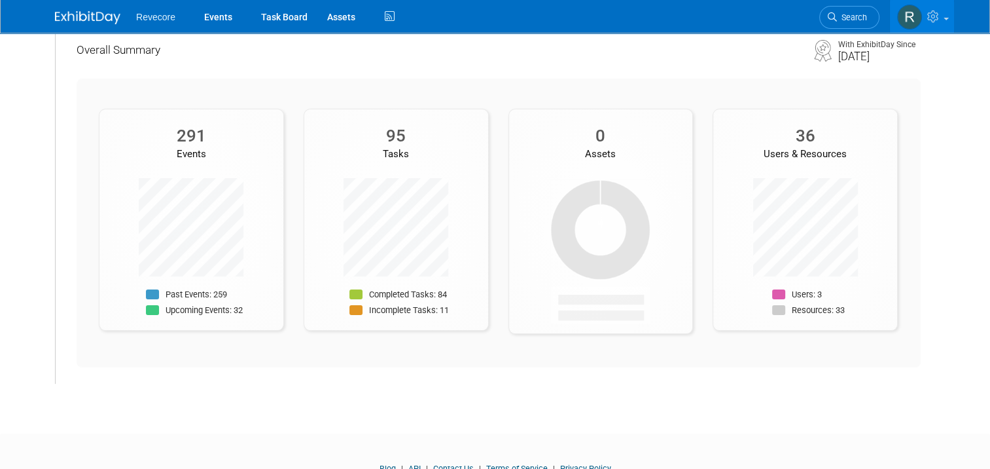
scroll to position [65, 0]
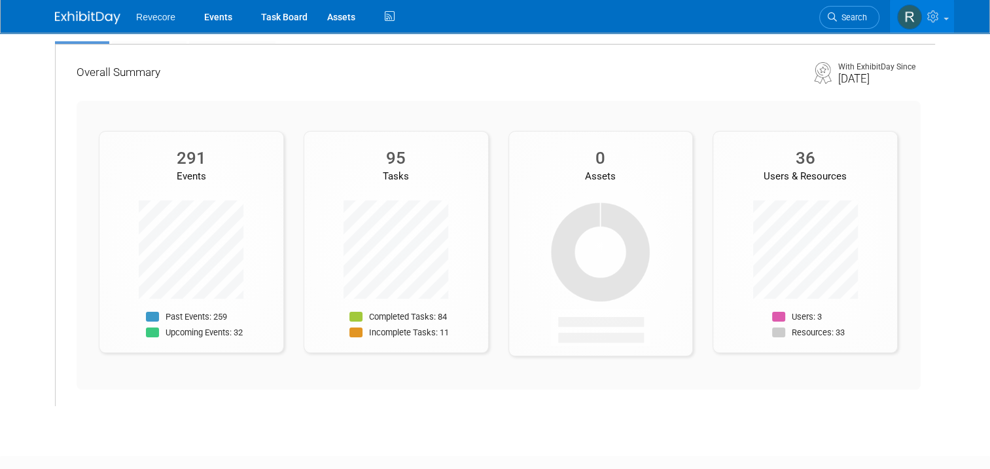
click at [454, 207] on div "Completed Tasks: 84 Incomplete Tasks: 11" at bounding box center [396, 271] width 184 height 142
drag, startPoint x: 373, startPoint y: 333, endPoint x: 454, endPoint y: 335, distance: 80.5
click at [454, 335] on div "Completed Tasks: 84 Incomplete Tasks: 11" at bounding box center [396, 326] width 184 height 32
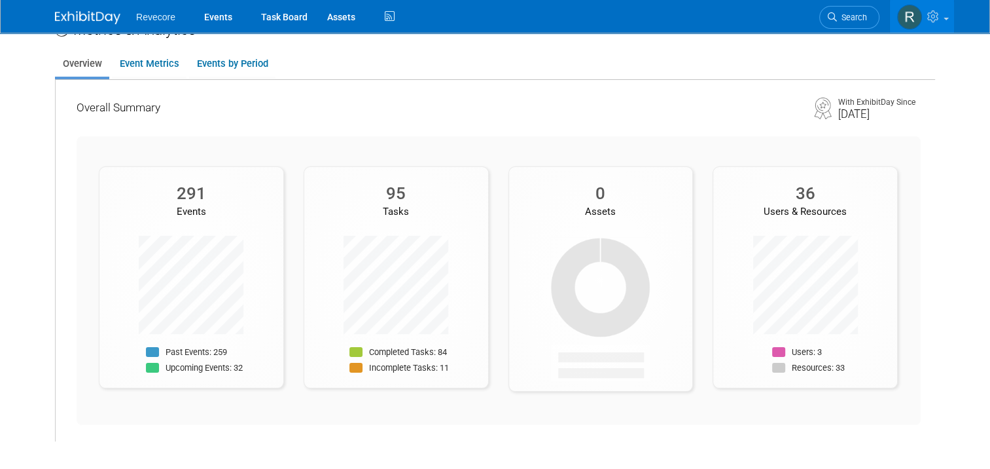
scroll to position [0, 0]
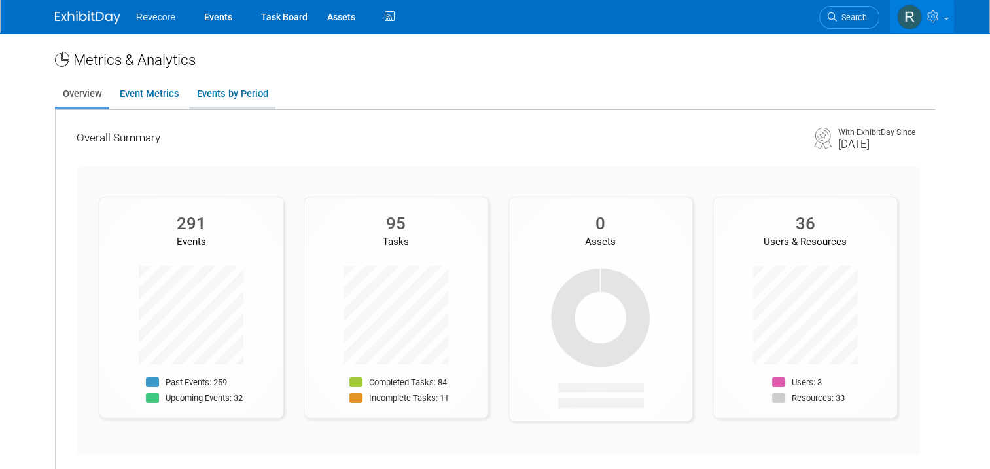
click at [209, 95] on link "Events by Period" at bounding box center [232, 94] width 86 height 26
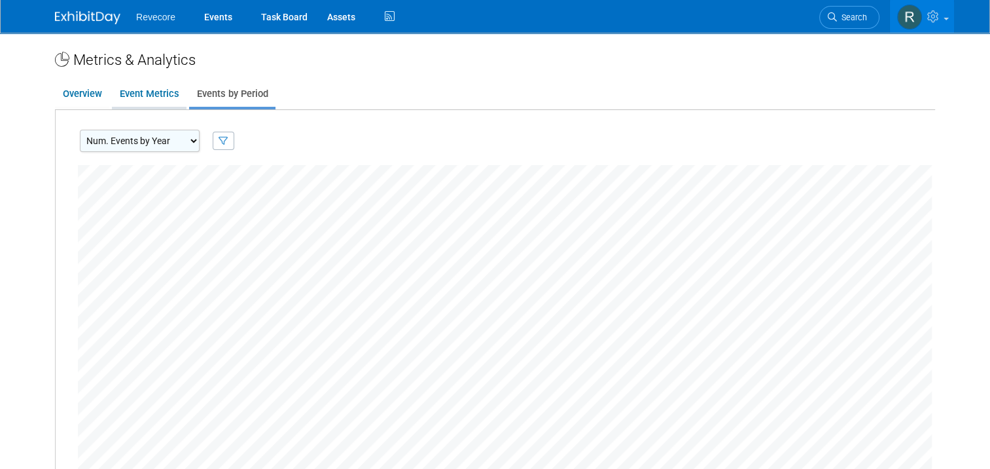
click at [159, 90] on link "Event Metrics" at bounding box center [149, 94] width 75 height 26
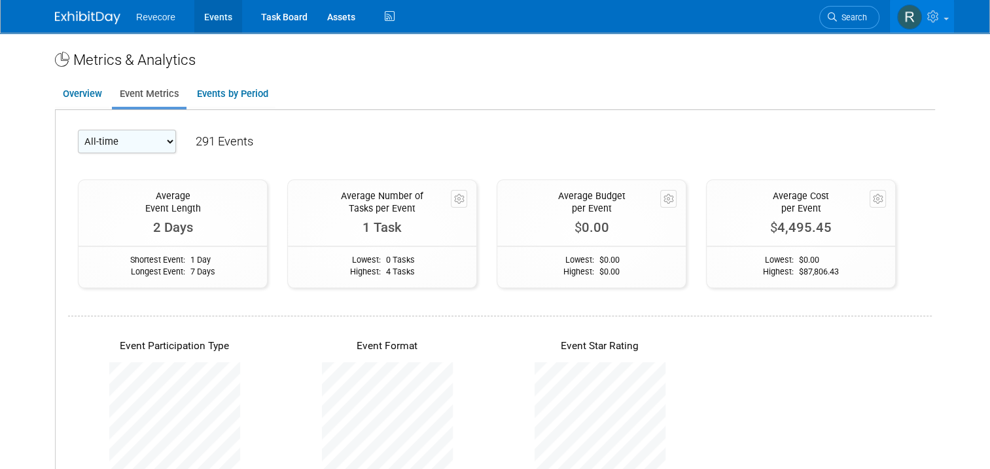
click at [215, 15] on link "Events" at bounding box center [218, 16] width 48 height 33
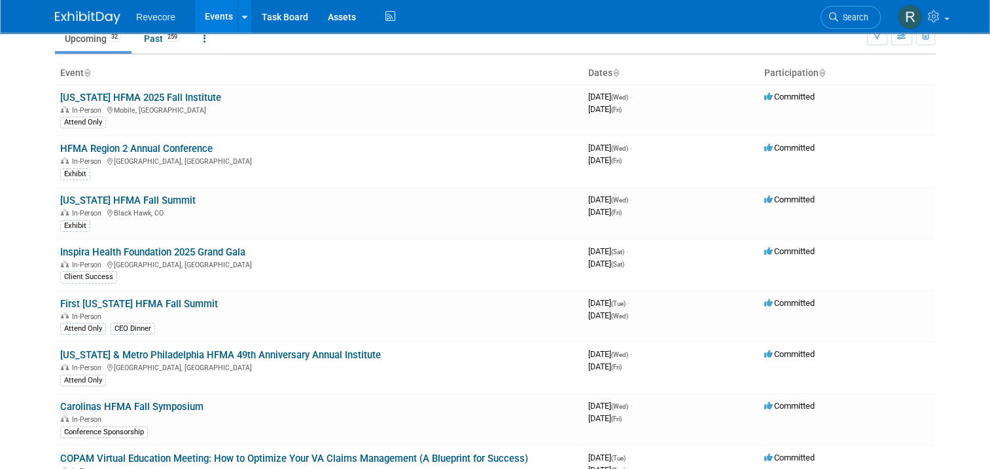
scroll to position [65, 0]
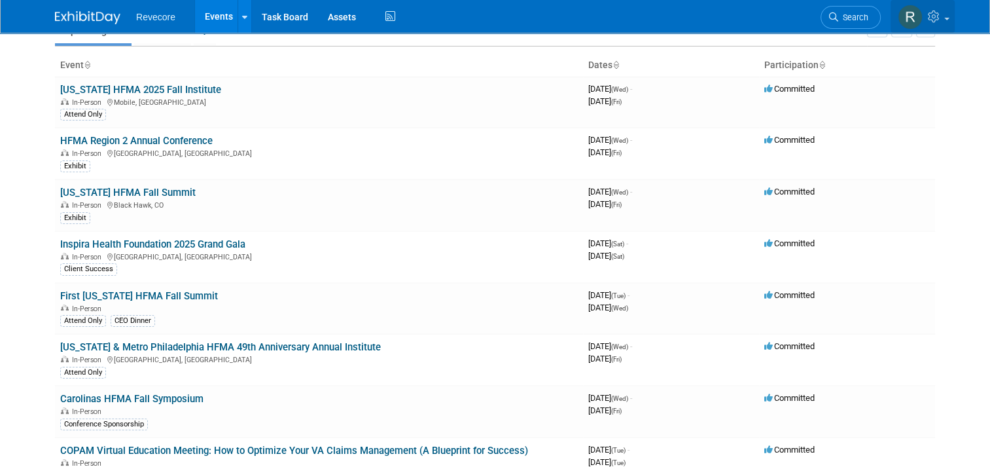
click at [946, 26] on link at bounding box center [923, 16] width 64 height 33
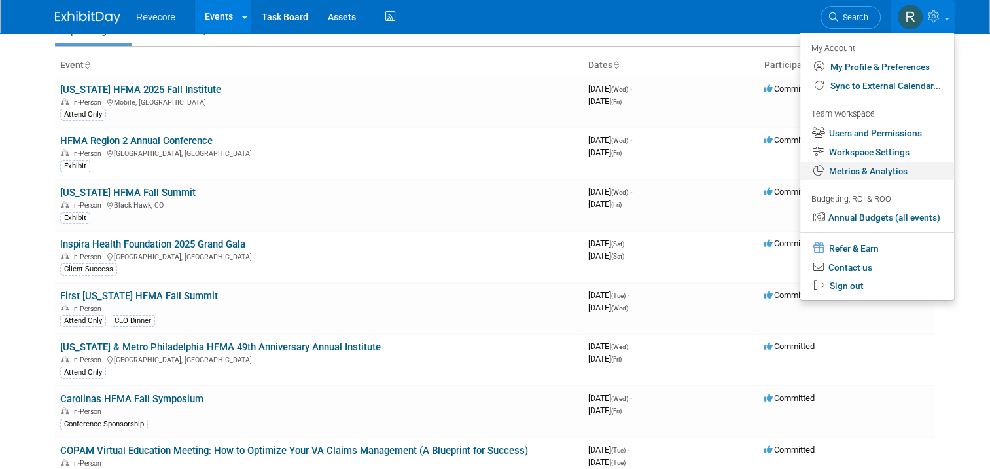
click at [882, 175] on link "Metrics & Analytics" at bounding box center [877, 171] width 154 height 19
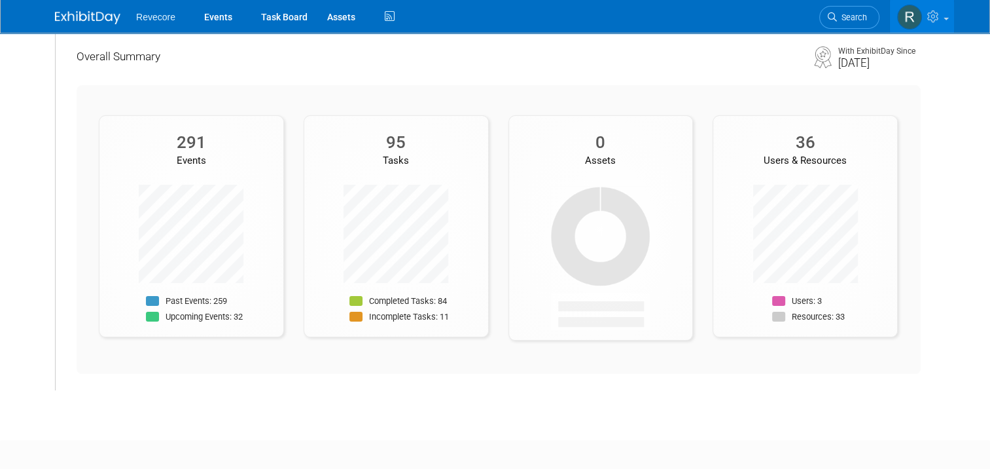
scroll to position [78, 0]
drag, startPoint x: 594, startPoint y: 143, endPoint x: 644, endPoint y: 147, distance: 50.5
click at [644, 147] on div "0" at bounding box center [601, 145] width 184 height 20
click at [628, 158] on div "Assets" at bounding box center [601, 164] width 184 height 14
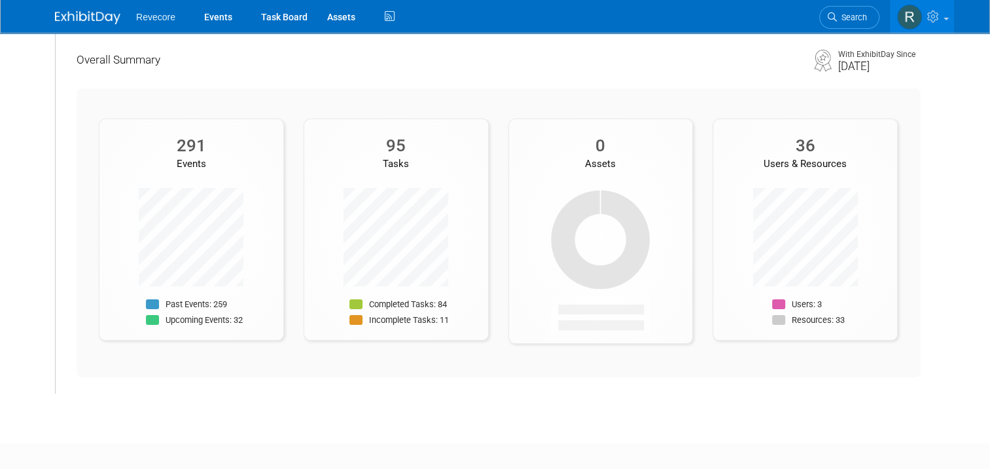
drag, startPoint x: 622, startPoint y: 163, endPoint x: 578, endPoint y: 159, distance: 44.0
click at [578, 159] on div "Assets" at bounding box center [601, 164] width 184 height 14
click at [587, 157] on div "Assets" at bounding box center [601, 164] width 184 height 14
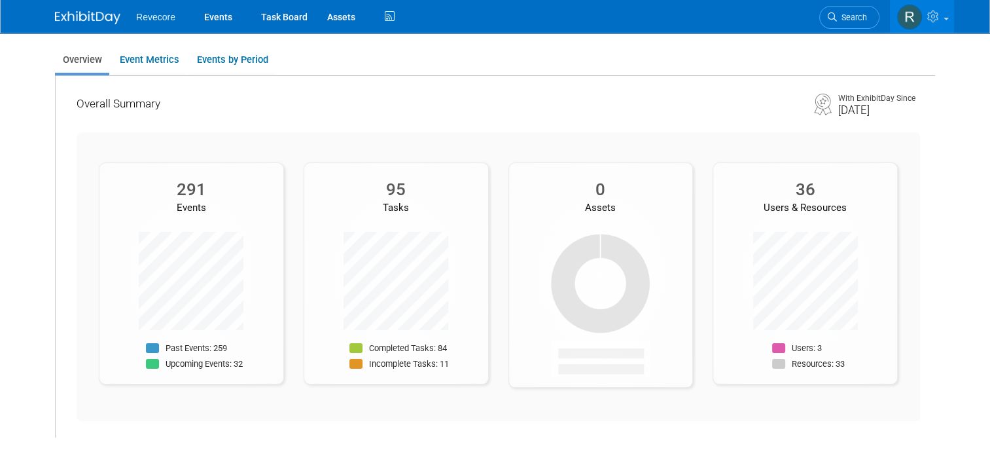
scroll to position [0, 0]
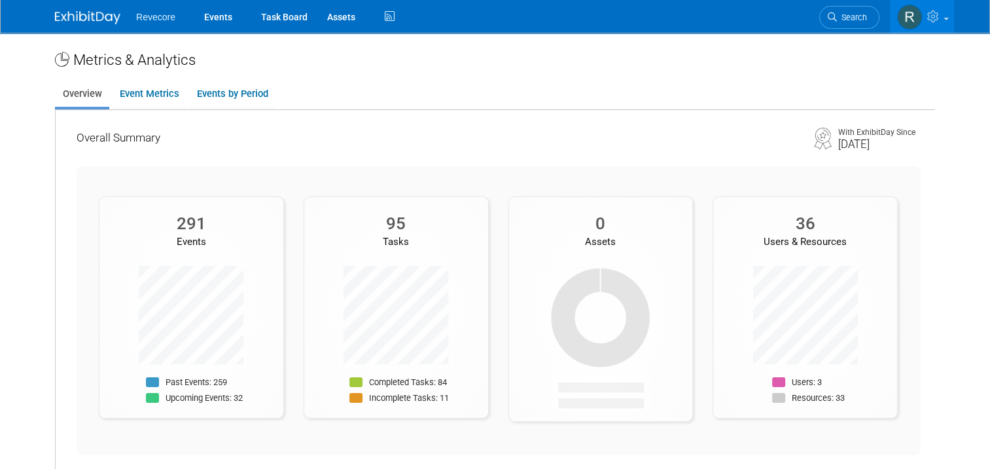
drag, startPoint x: 608, startPoint y: 225, endPoint x: 587, endPoint y: 224, distance: 21.0
click at [587, 224] on div "0" at bounding box center [601, 223] width 184 height 20
click at [587, 223] on div "0" at bounding box center [601, 223] width 184 height 20
click at [593, 203] on div "0 Assets" at bounding box center [600, 308] width 185 height 225
click at [128, 102] on link "Event Metrics" at bounding box center [149, 94] width 75 height 26
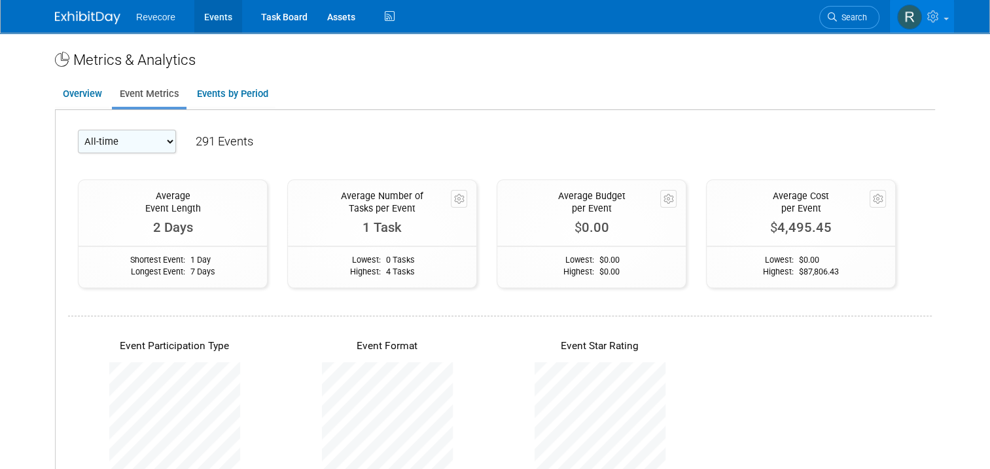
click at [220, 22] on link "Events" at bounding box center [218, 16] width 48 height 33
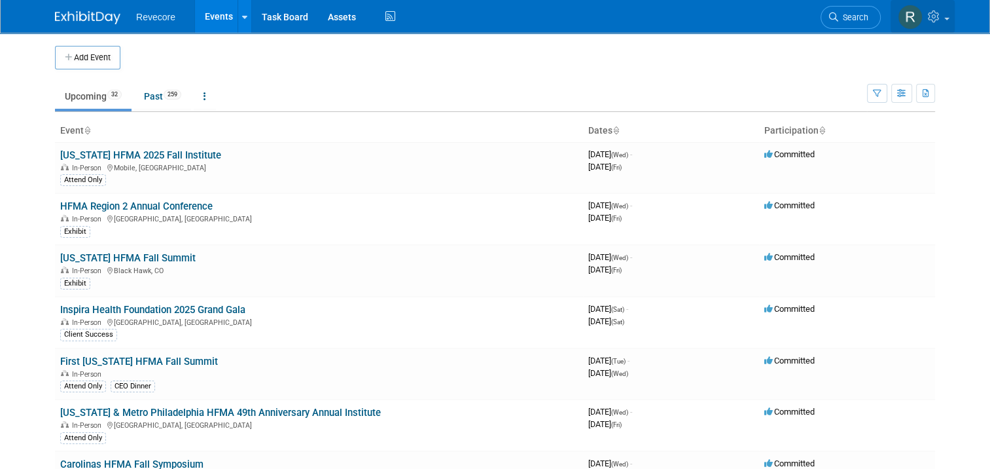
click at [943, 18] on icon at bounding box center [935, 16] width 15 height 12
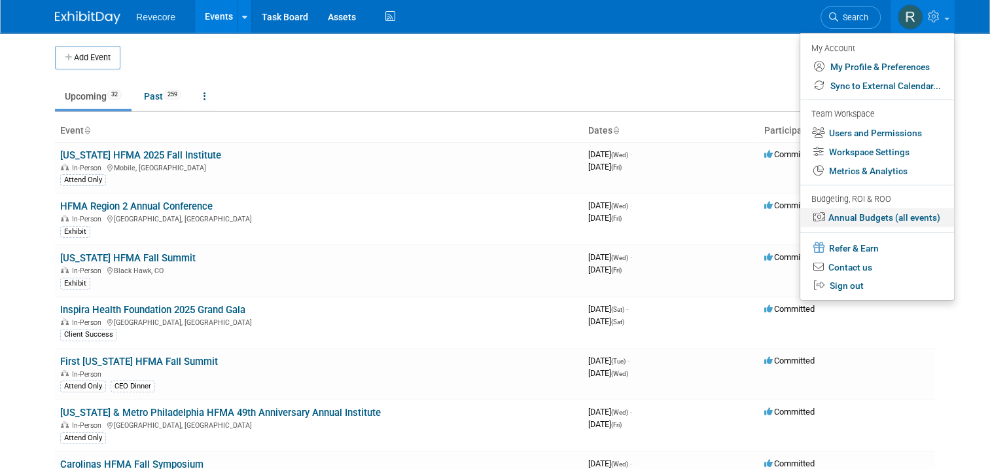
click at [882, 217] on link "Annual Budgets (all events)" at bounding box center [877, 217] width 154 height 19
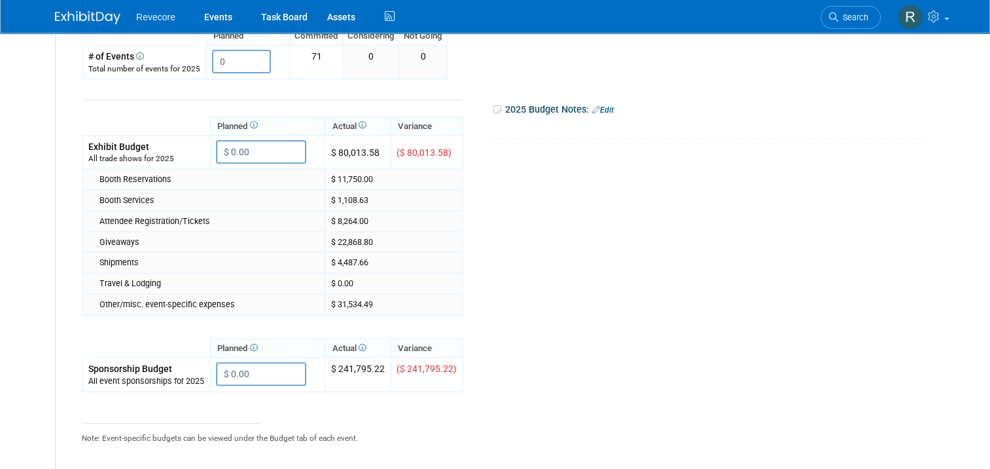
scroll to position [317, 0]
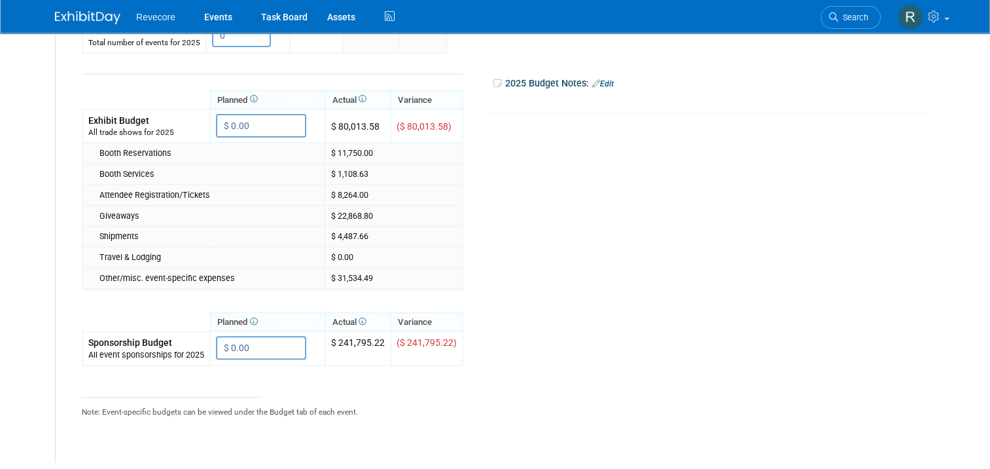
drag, startPoint x: 366, startPoint y: 150, endPoint x: 311, endPoint y: 211, distance: 81.6
click at [311, 211] on tbody "Planned Actual Variance $ 0.00 X $ 0.00" at bounding box center [272, 219] width 380 height 291
click at [311, 211] on td "Giveaways" at bounding box center [203, 215] width 243 height 21
click at [364, 186] on td "$ 8,264.00" at bounding box center [393, 195] width 137 height 21
click at [366, 190] on td "$ 8,264.00" at bounding box center [393, 195] width 137 height 21
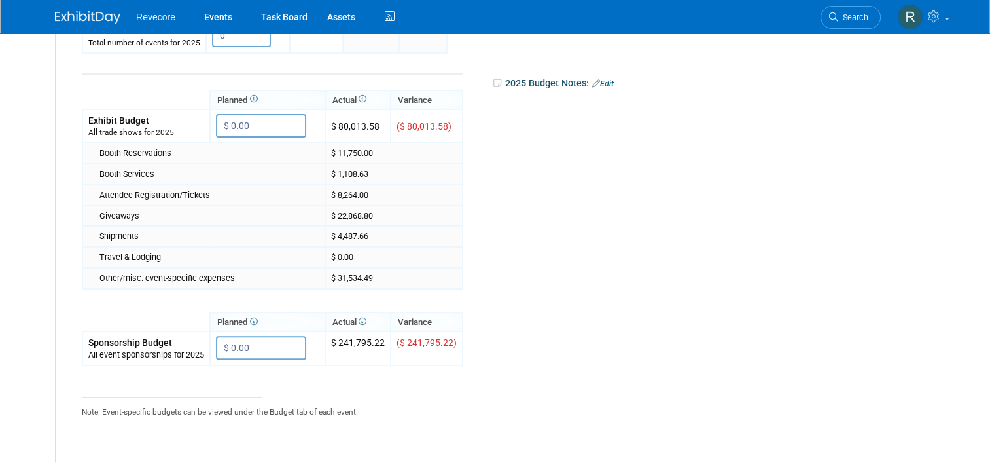
drag, startPoint x: 370, startPoint y: 192, endPoint x: 300, endPoint y: 214, distance: 74.1
click at [300, 214] on tbody "Planned Actual Variance $ 0.00 X $ 0.00" at bounding box center [272, 219] width 380 height 291
drag, startPoint x: 300, startPoint y: 214, endPoint x: 418, endPoint y: 215, distance: 117.8
click at [418, 215] on td "$ 22,868.80" at bounding box center [393, 215] width 137 height 21
drag, startPoint x: 380, startPoint y: 214, endPoint x: 316, endPoint y: 212, distance: 64.2
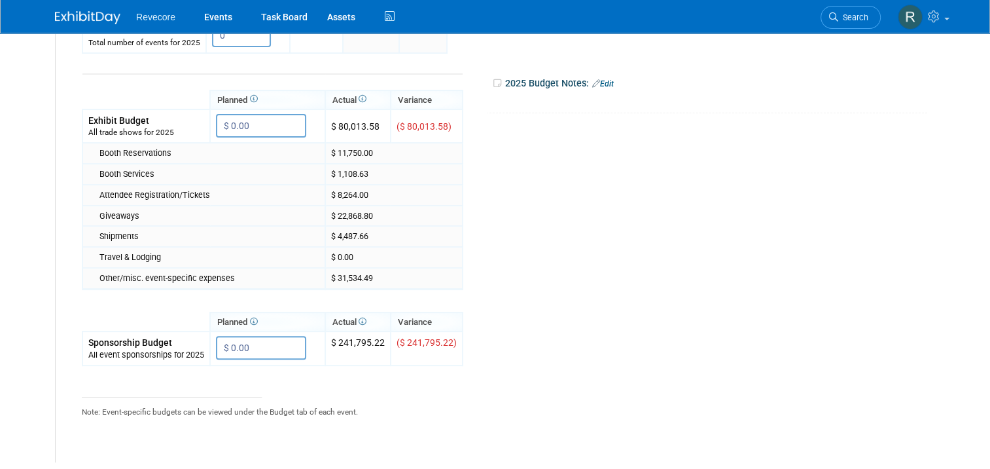
click at [325, 212] on td "$ 22,868.80" at bounding box center [393, 215] width 137 height 21
drag, startPoint x: 316, startPoint y: 212, endPoint x: 317, endPoint y: 233, distance: 21.0
click at [325, 233] on td "$ 4,487.66" at bounding box center [393, 236] width 137 height 21
drag, startPoint x: 317, startPoint y: 233, endPoint x: 336, endPoint y: 266, distance: 38.7
click at [336, 268] on td "$ 31,534.49" at bounding box center [393, 278] width 137 height 21
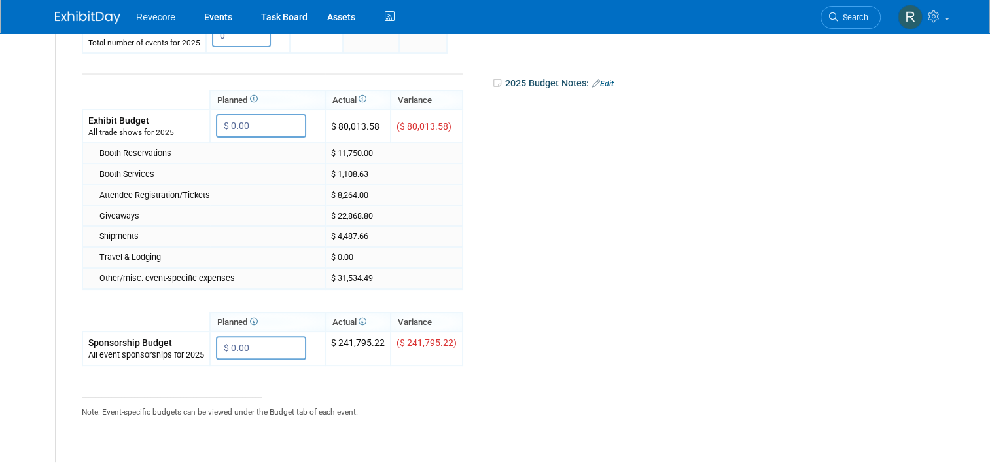
drag, startPoint x: 336, startPoint y: 266, endPoint x: 393, endPoint y: 279, distance: 57.8
click at [393, 279] on td "$ 31,534.49" at bounding box center [393, 278] width 137 height 21
click at [396, 150] on td "$ 11,750.00" at bounding box center [393, 153] width 137 height 21
click at [360, 171] on td "$ 1,108.63" at bounding box center [393, 174] width 137 height 21
drag, startPoint x: 371, startPoint y: 210, endPoint x: 322, endPoint y: 210, distance: 49.1
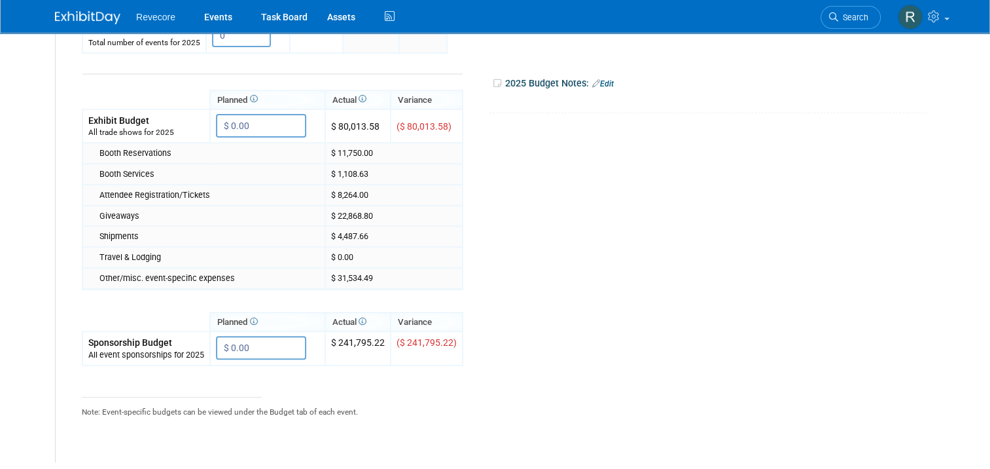
click at [325, 210] on td "$ 22,868.80" at bounding box center [393, 215] width 137 height 21
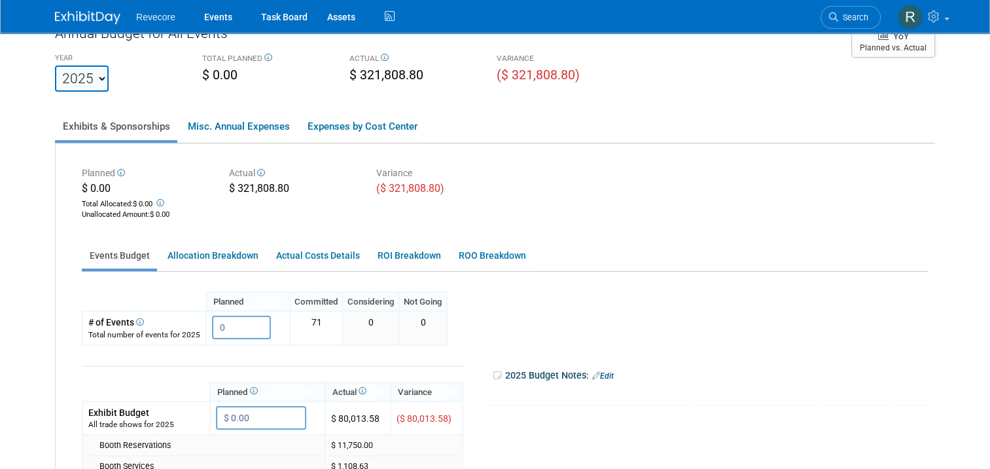
scroll to position [0, 0]
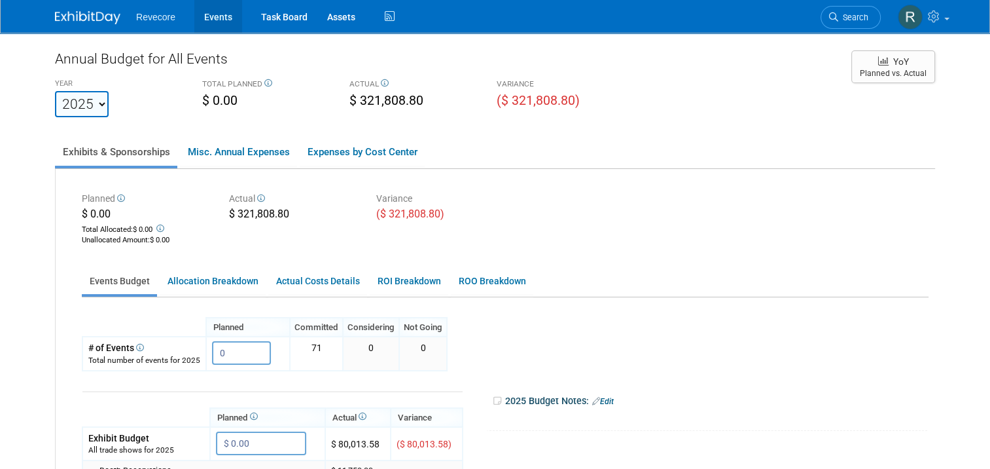
click at [210, 28] on link "Events" at bounding box center [218, 16] width 48 height 33
